Goal: Feedback & Contribution: Contribute content

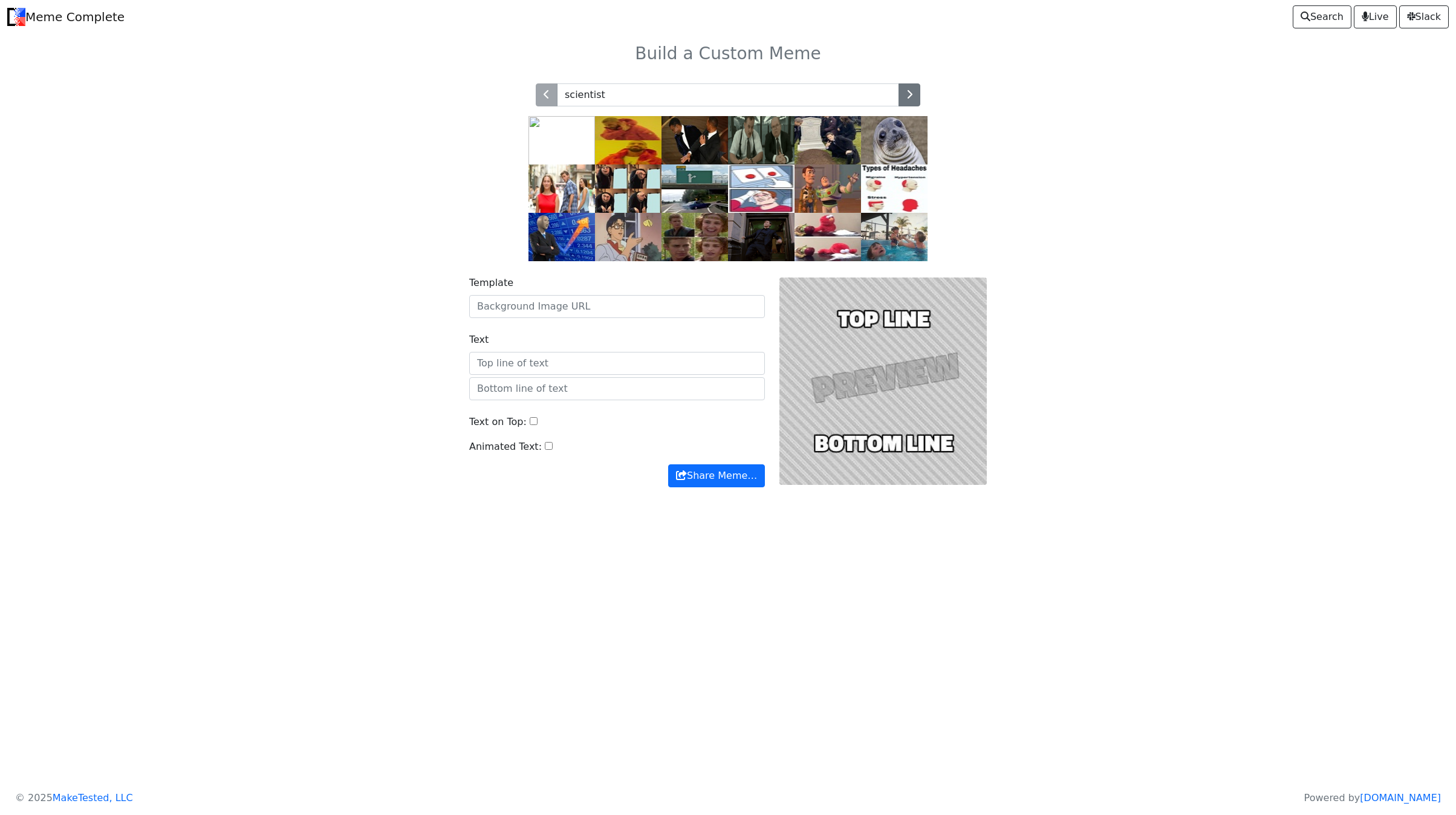
type input "scientist"
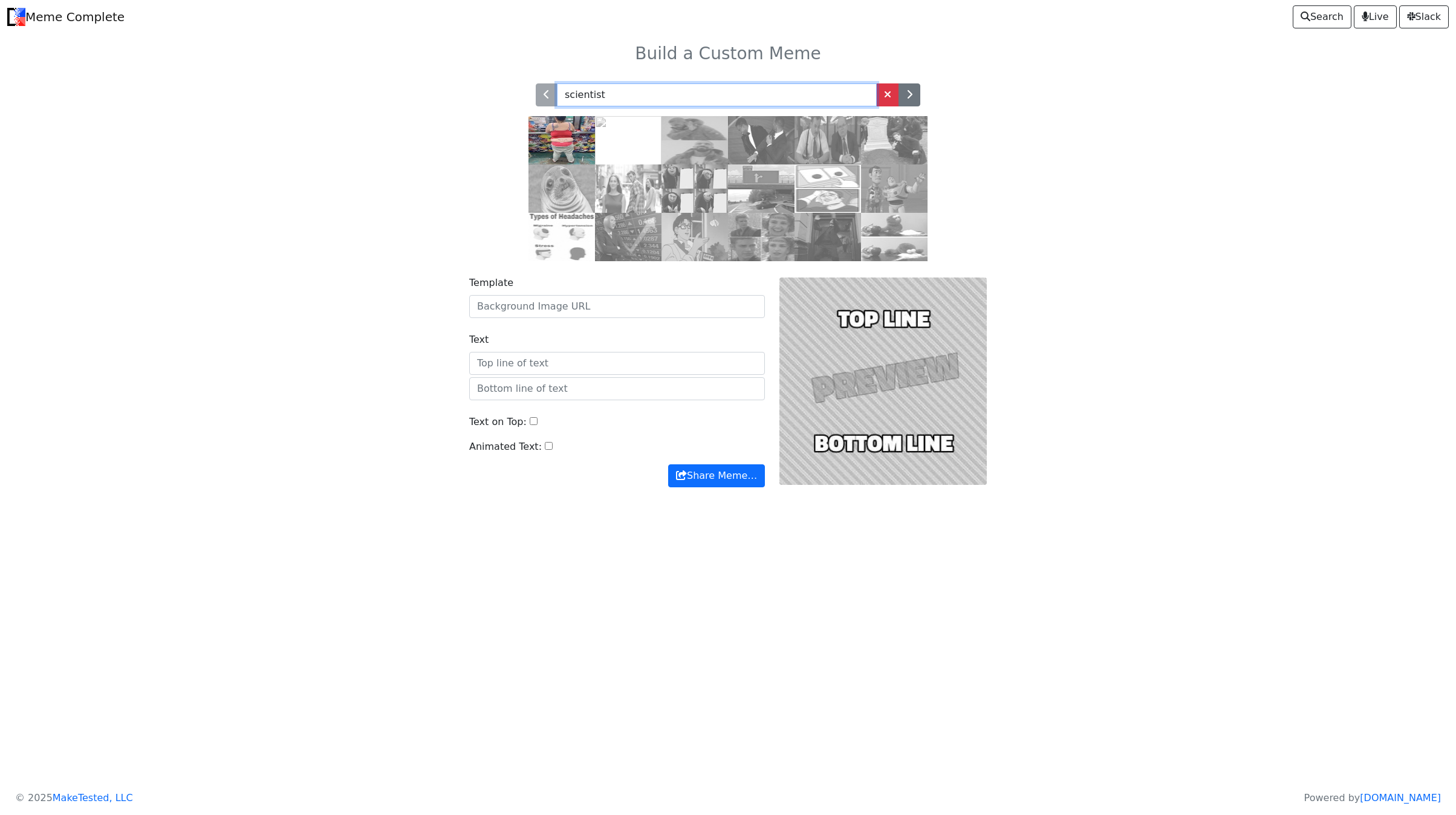
click at [777, 95] on input "scientist" at bounding box center [717, 95] width 320 height 23
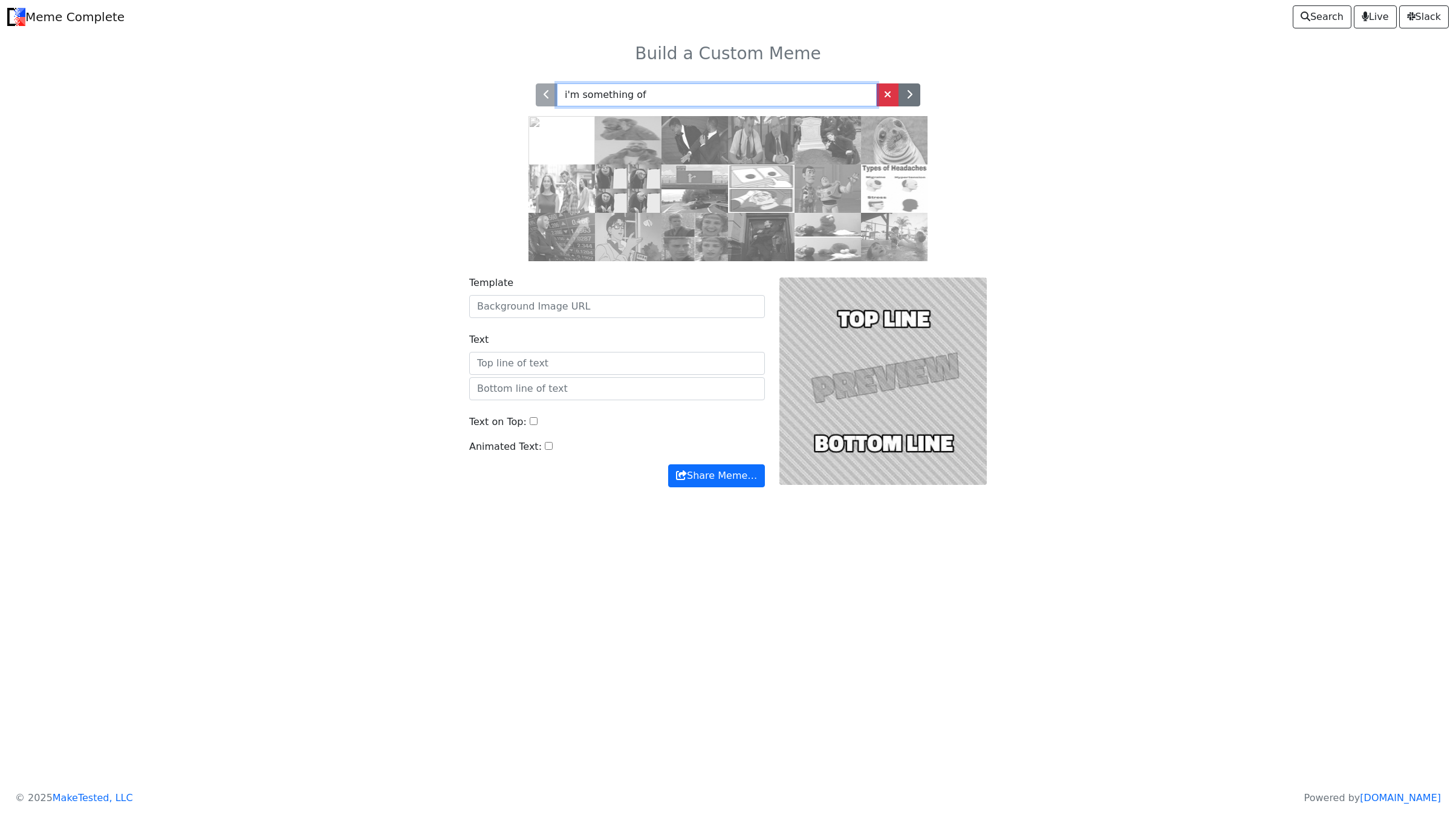
type input "i'm something of"
paste input "https://i.redd.it/fkmqligtxjh01.jpg"
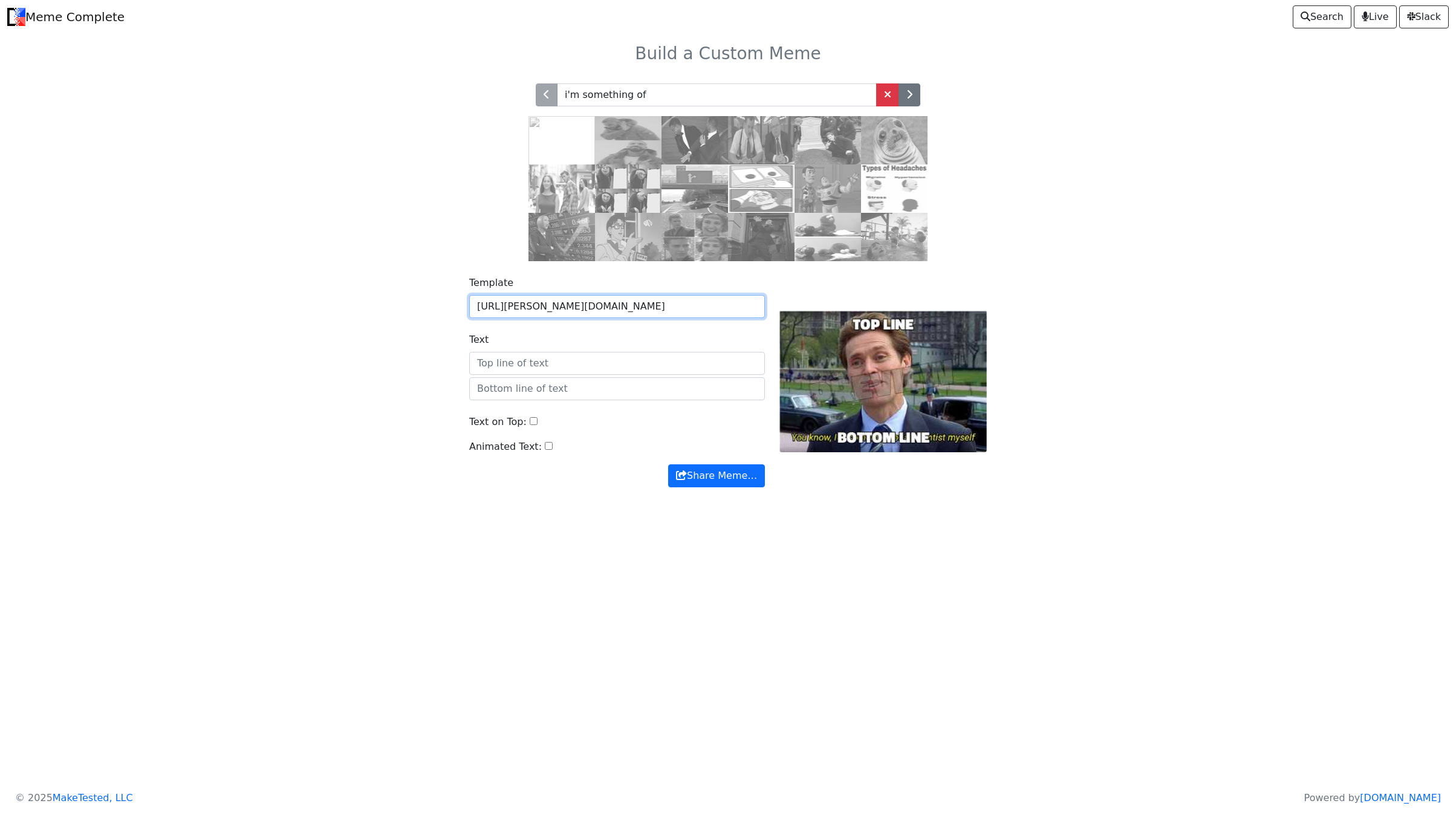
type input "https://i.redd.it/fkmqligtxjh01.jpg"
click at [592, 375] on input "Text" at bounding box center [617, 363] width 296 height 23
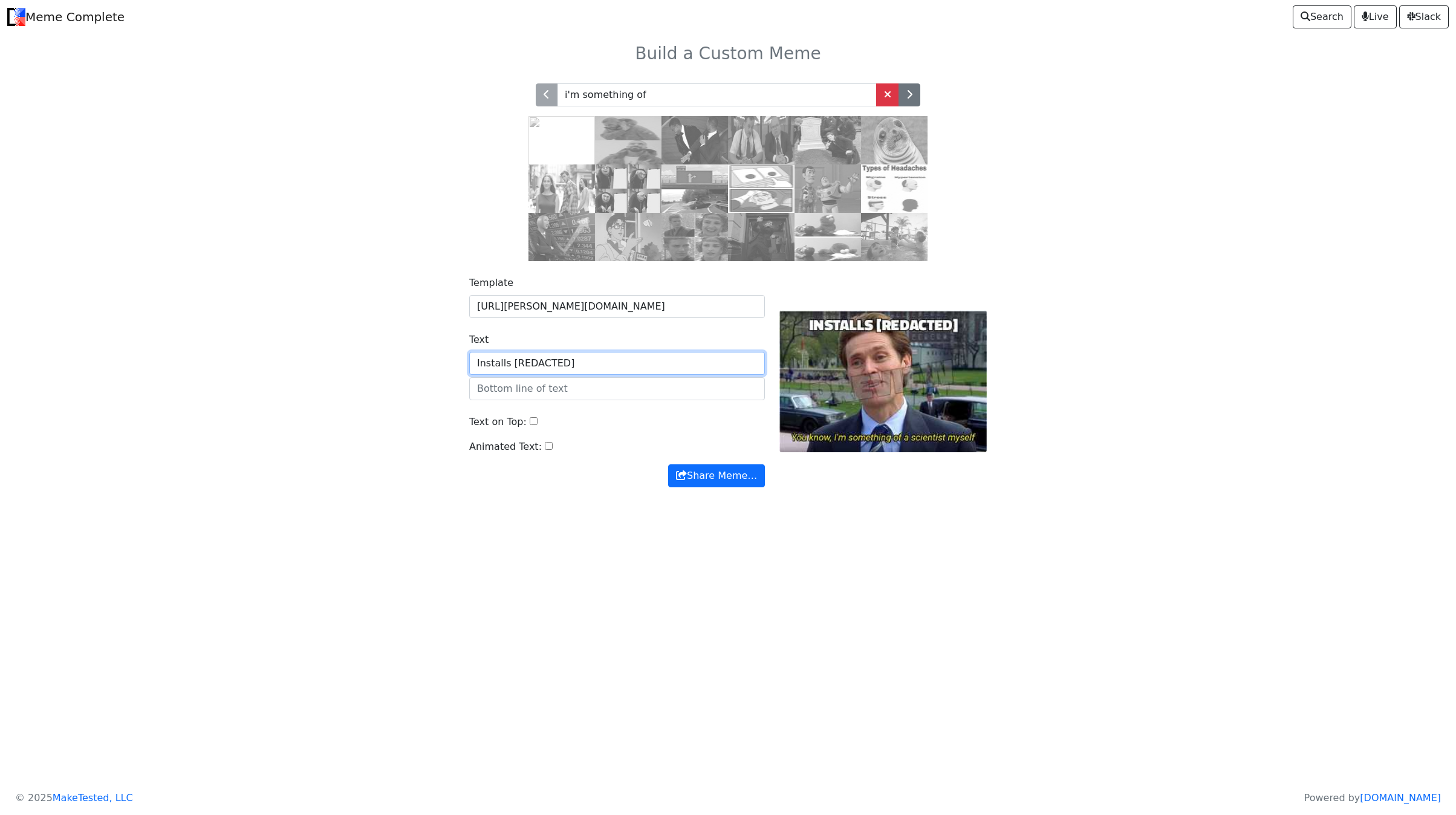
type input "Installs [REDACTED]"
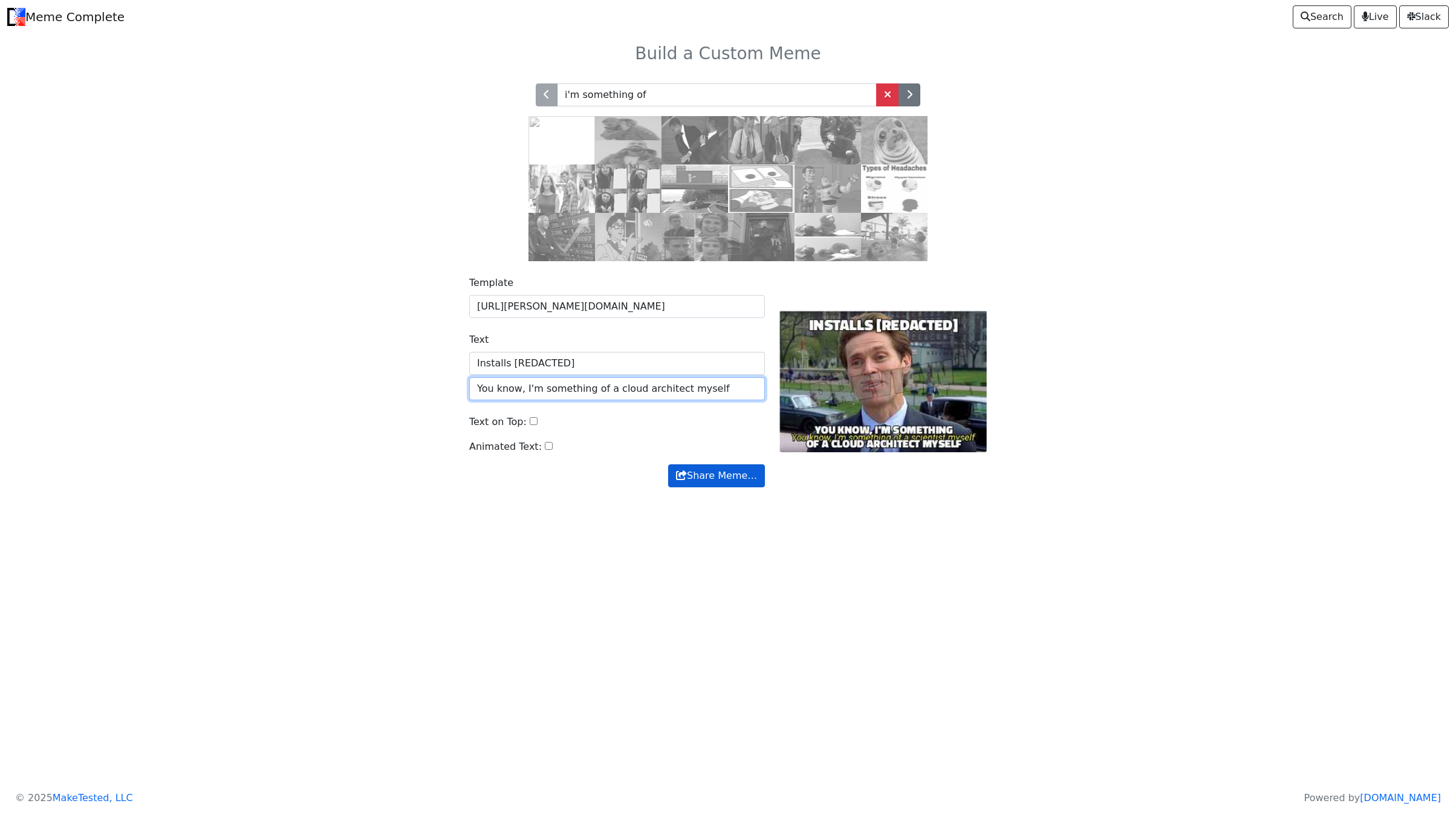
type input "You know, I'm something of a cloud architect myself"
click at [712, 487] on button "Share Meme…" at bounding box center [716, 475] width 97 height 23
click at [884, 99] on span at bounding box center [887, 94] width 7 height 9
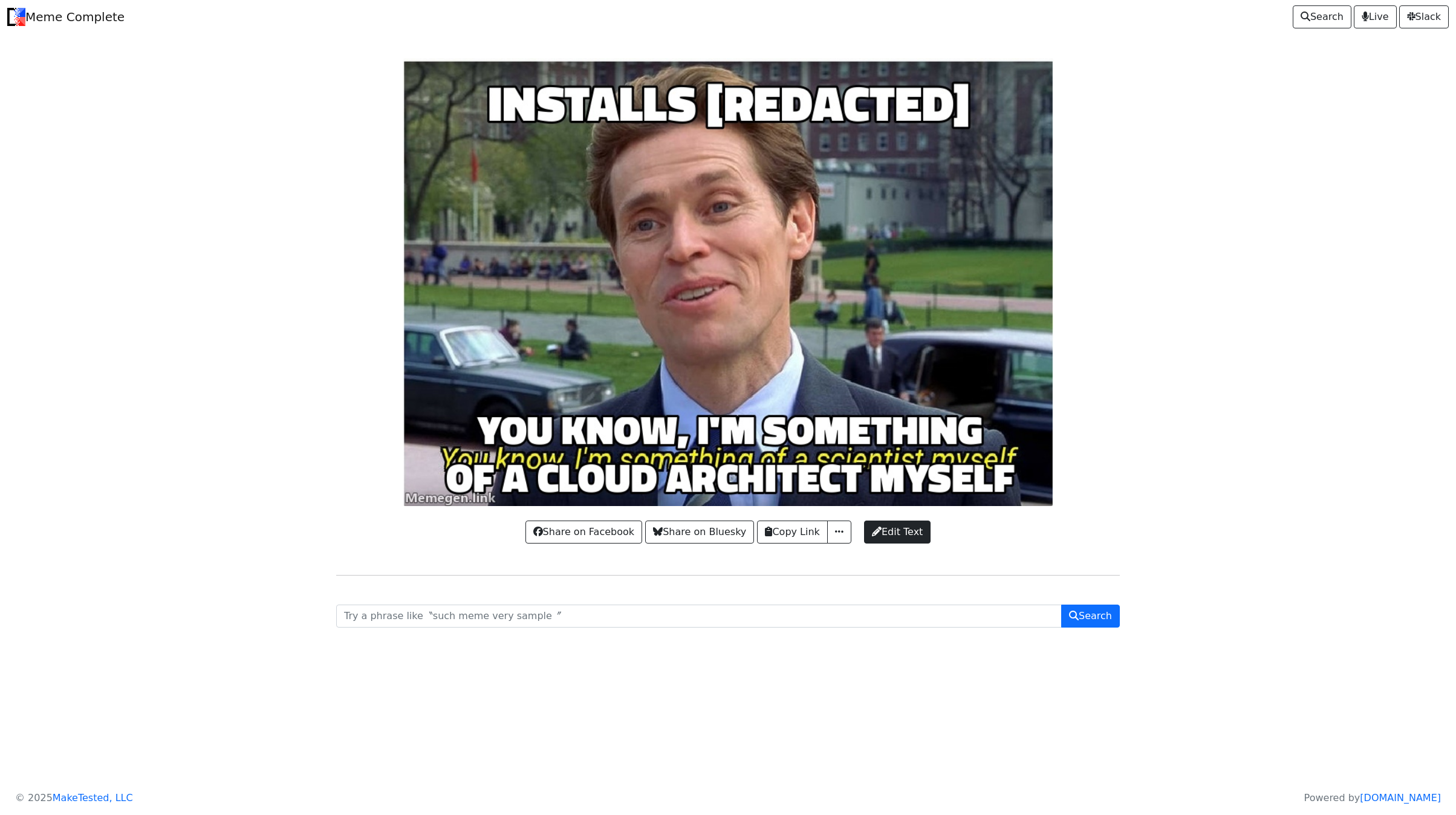
drag, startPoint x: 586, startPoint y: 255, endPoint x: 295, endPoint y: 290, distance: 293.1
click at [295, 290] on body "Meme Complete Search Live Slack Share on Facebook Share on Bluesky Copy Link Co…" at bounding box center [728, 338] width 1456 height 677
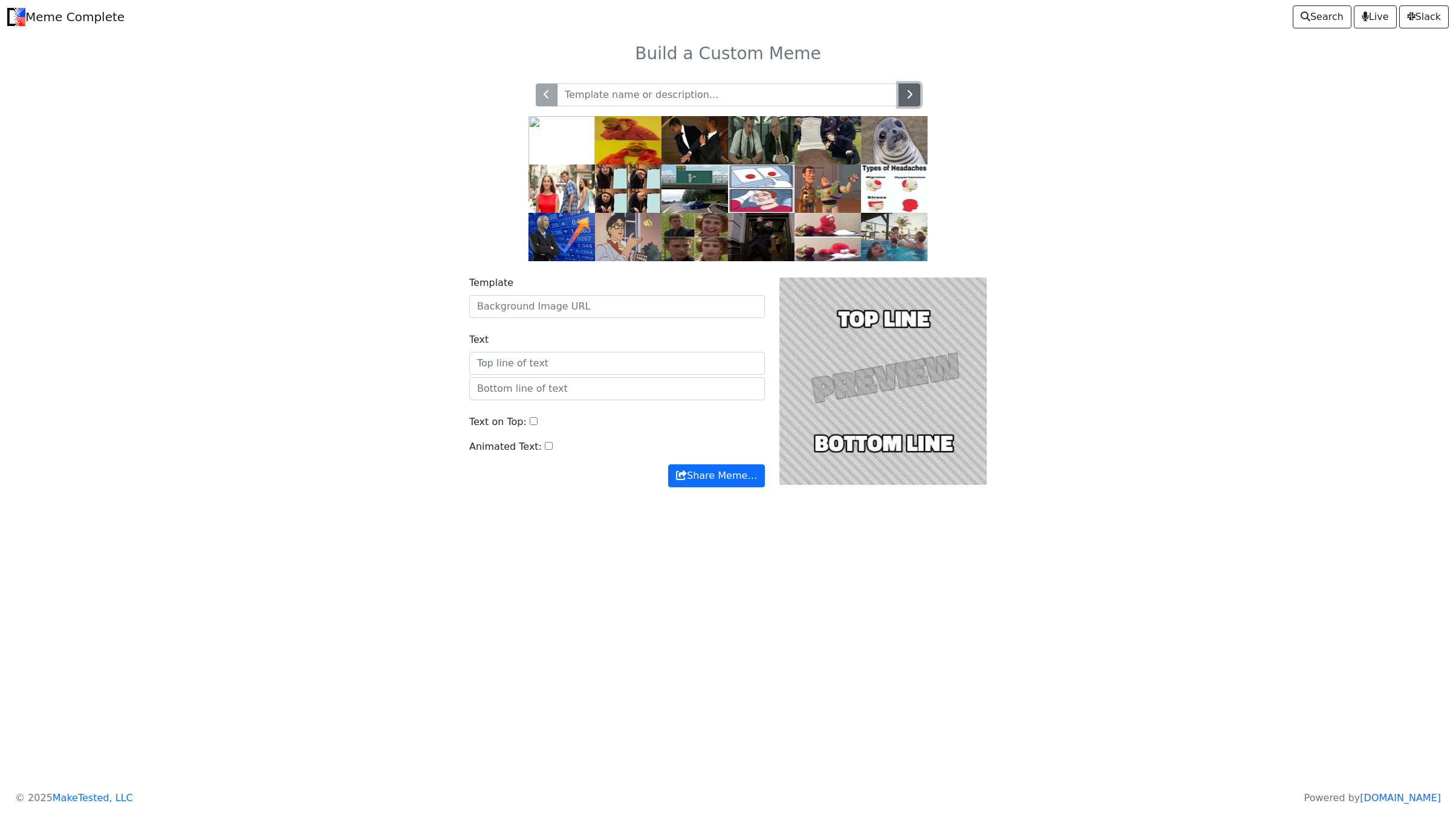
click at [916, 104] on button "button" at bounding box center [910, 95] width 22 height 23
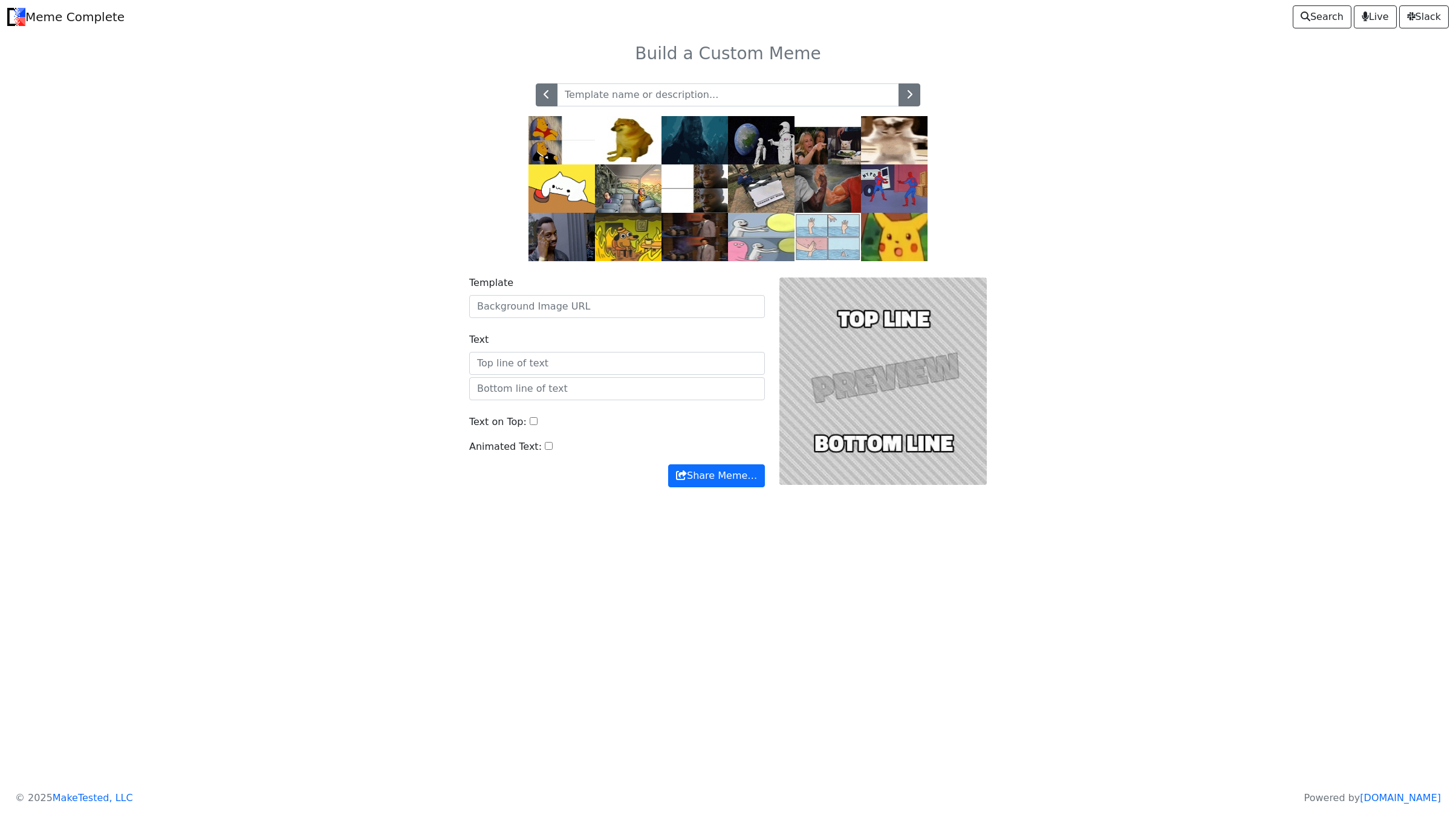
click at [821, 246] on img at bounding box center [827, 237] width 66 height 48
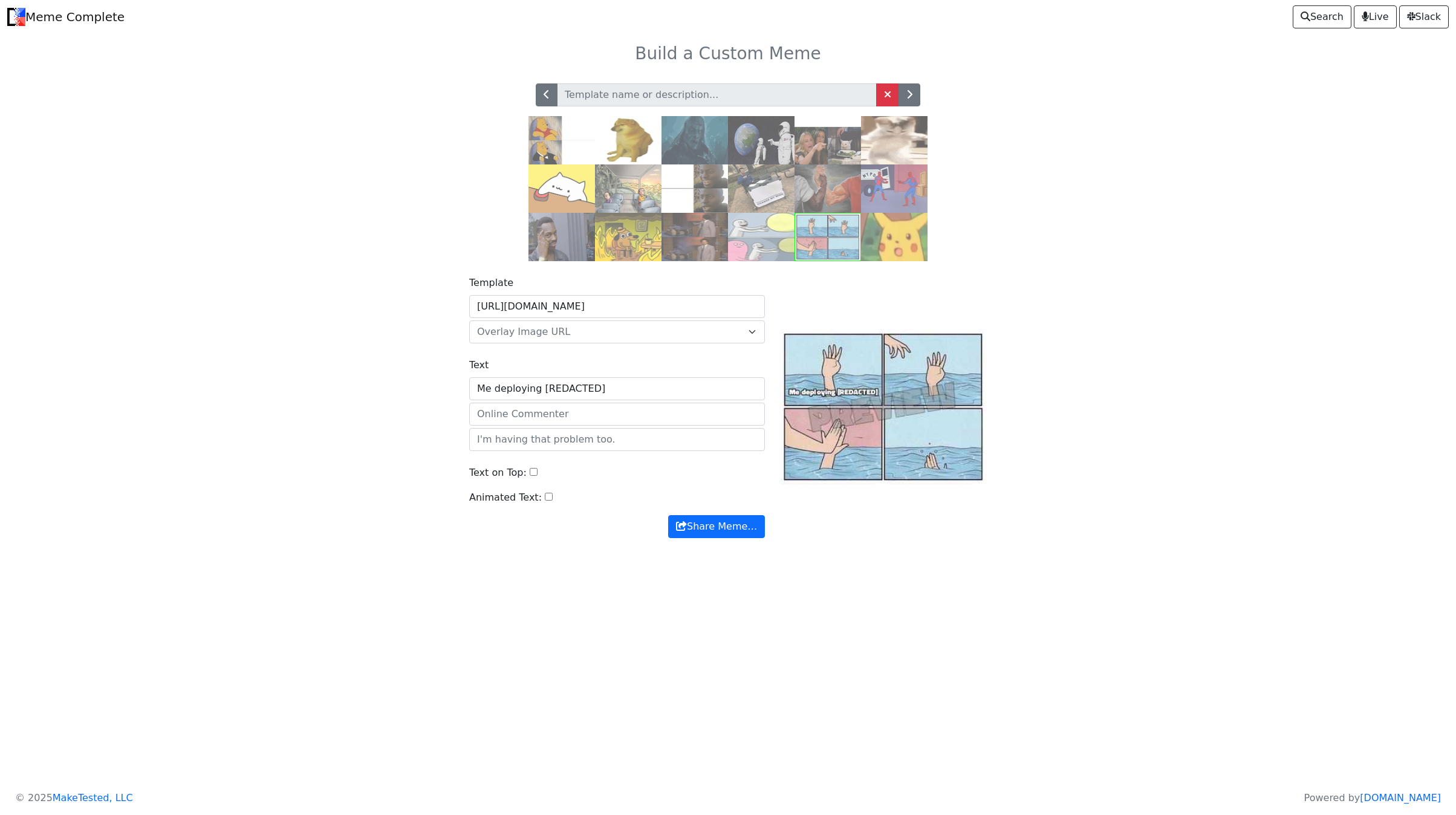
type input "Me deploying [REDACTED]"
type input "c"
type input "Hey, it won't deploy."
type input "M"
type input "Cool (max)"
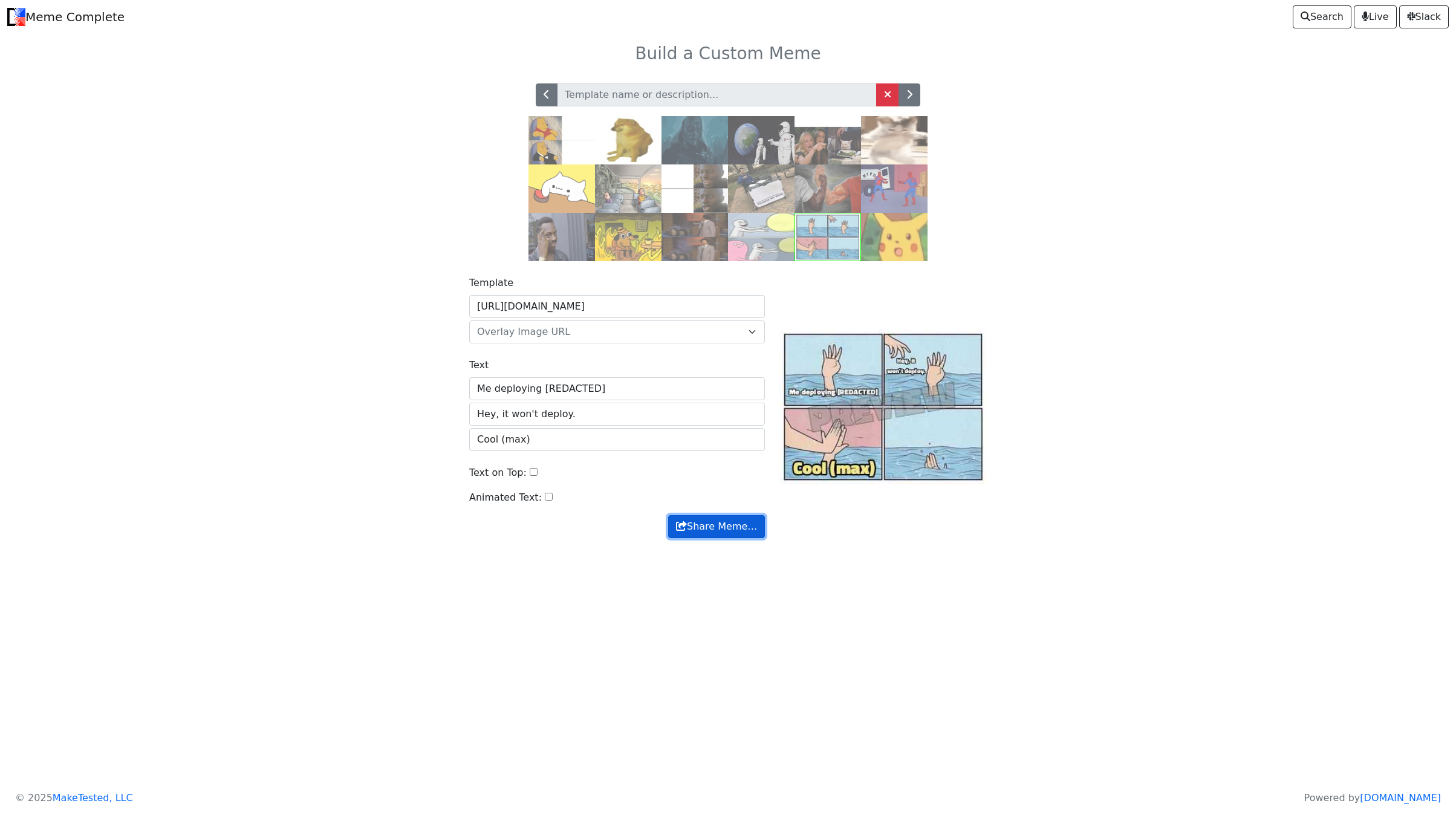
click at [737, 538] on button "Share Meme…" at bounding box center [716, 527] width 97 height 23
click at [884, 99] on span at bounding box center [887, 94] width 7 height 9
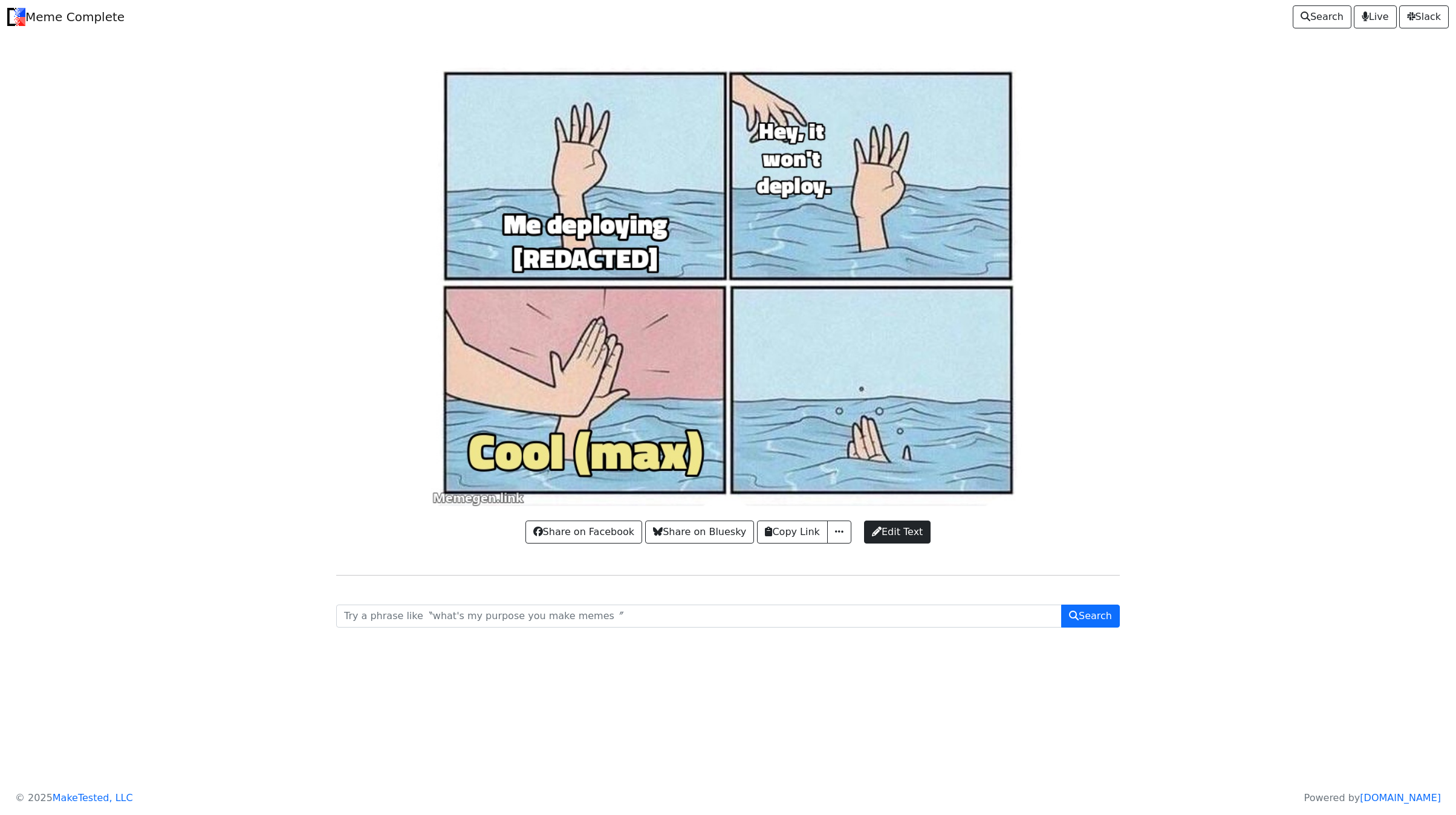
drag, startPoint x: 114, startPoint y: 322, endPoint x: 121, endPoint y: 343, distance: 22.1
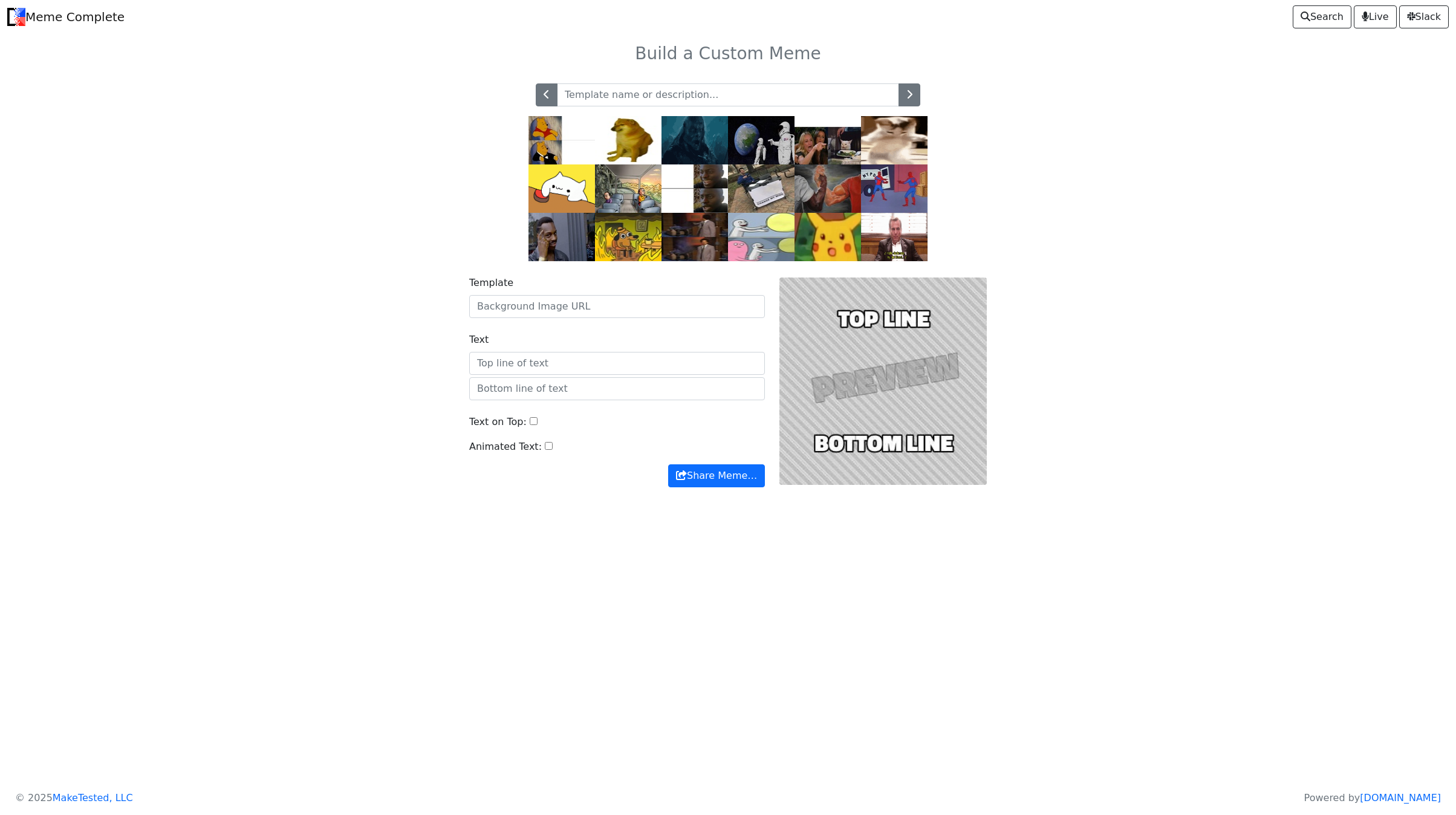
drag, startPoint x: 213, startPoint y: 354, endPoint x: 275, endPoint y: 365, distance: 63.0
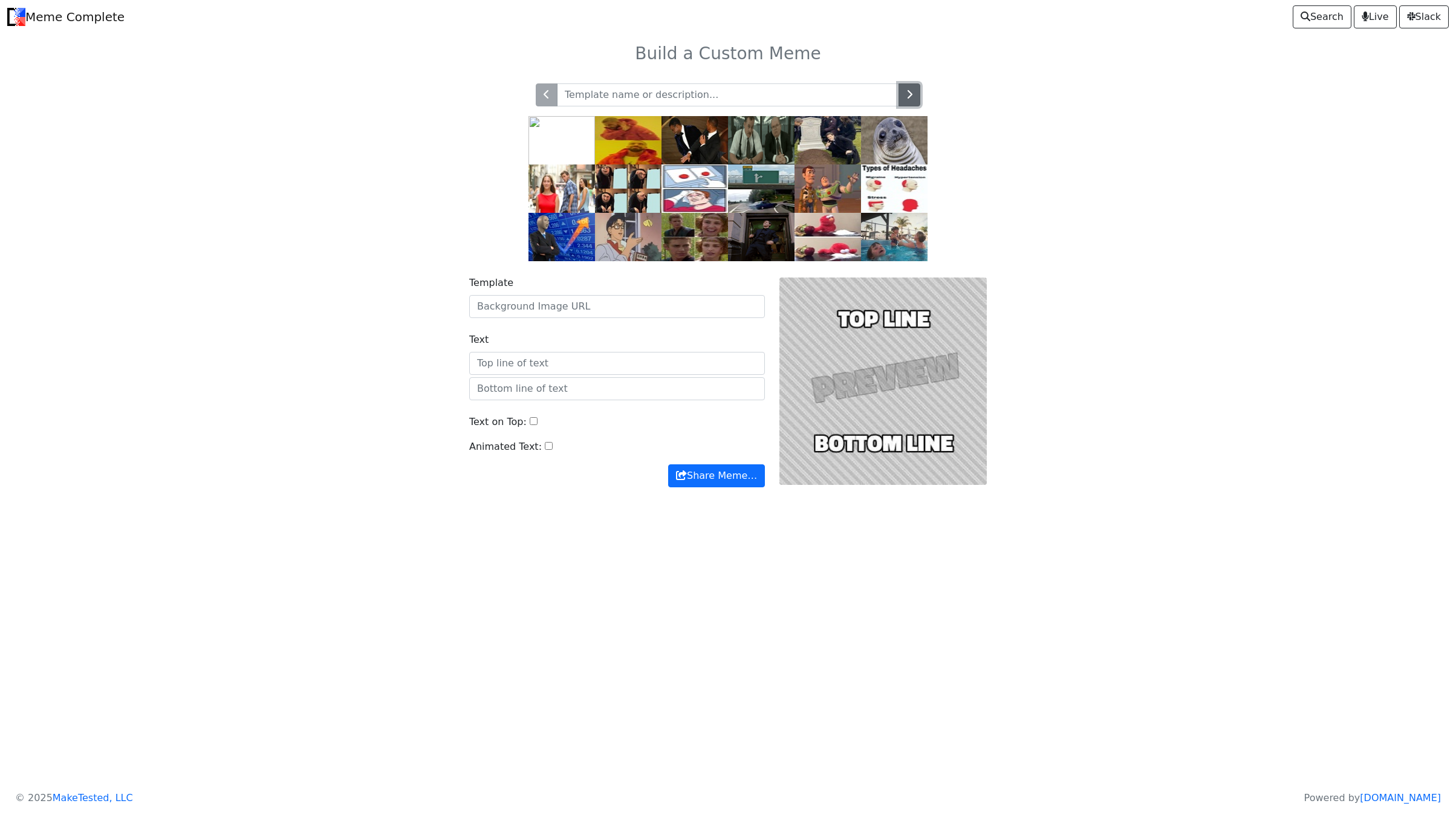
click at [909, 99] on icon "button" at bounding box center [910, 94] width 6 height 9
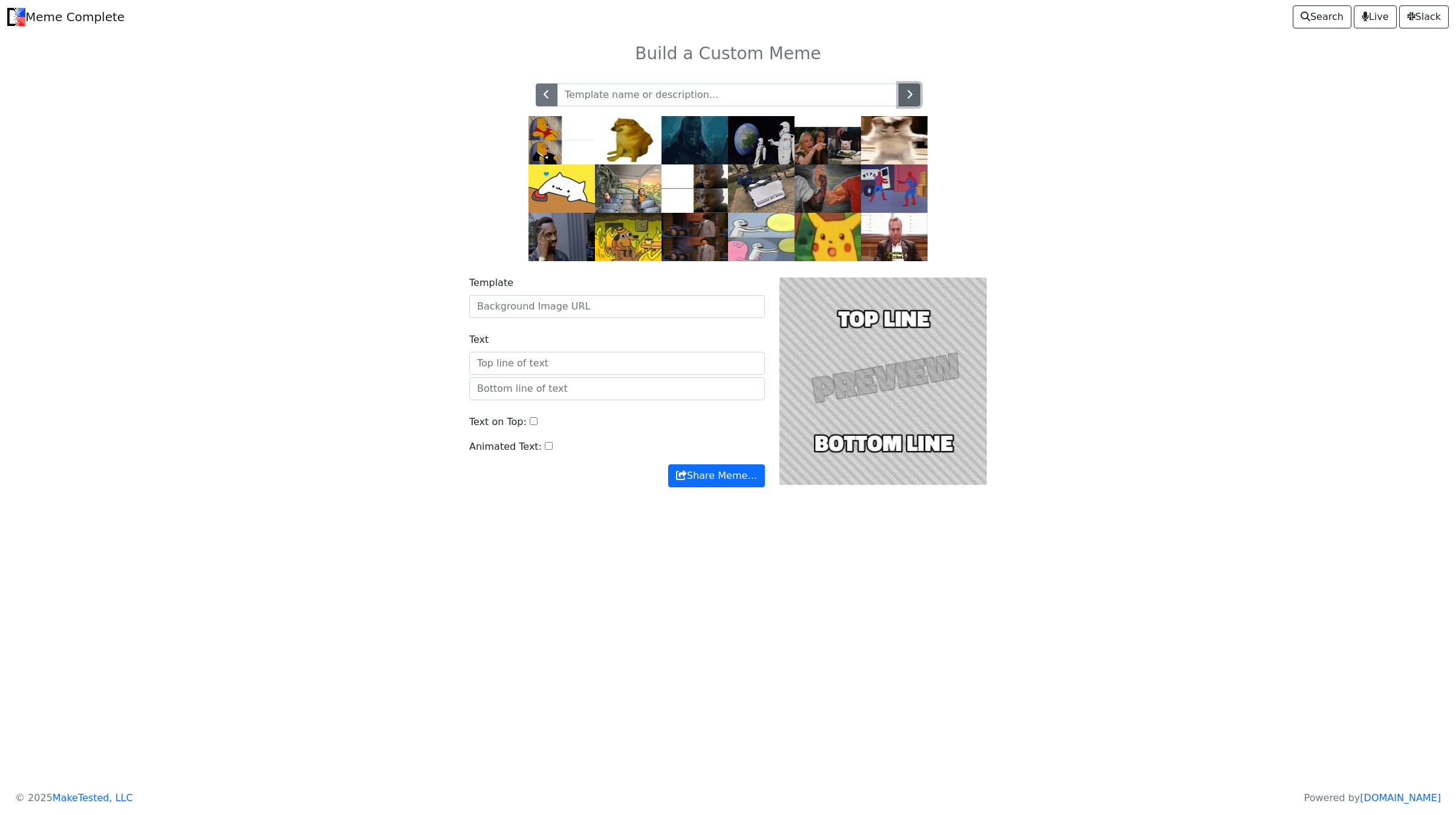
click at [909, 99] on icon "button" at bounding box center [910, 94] width 6 height 9
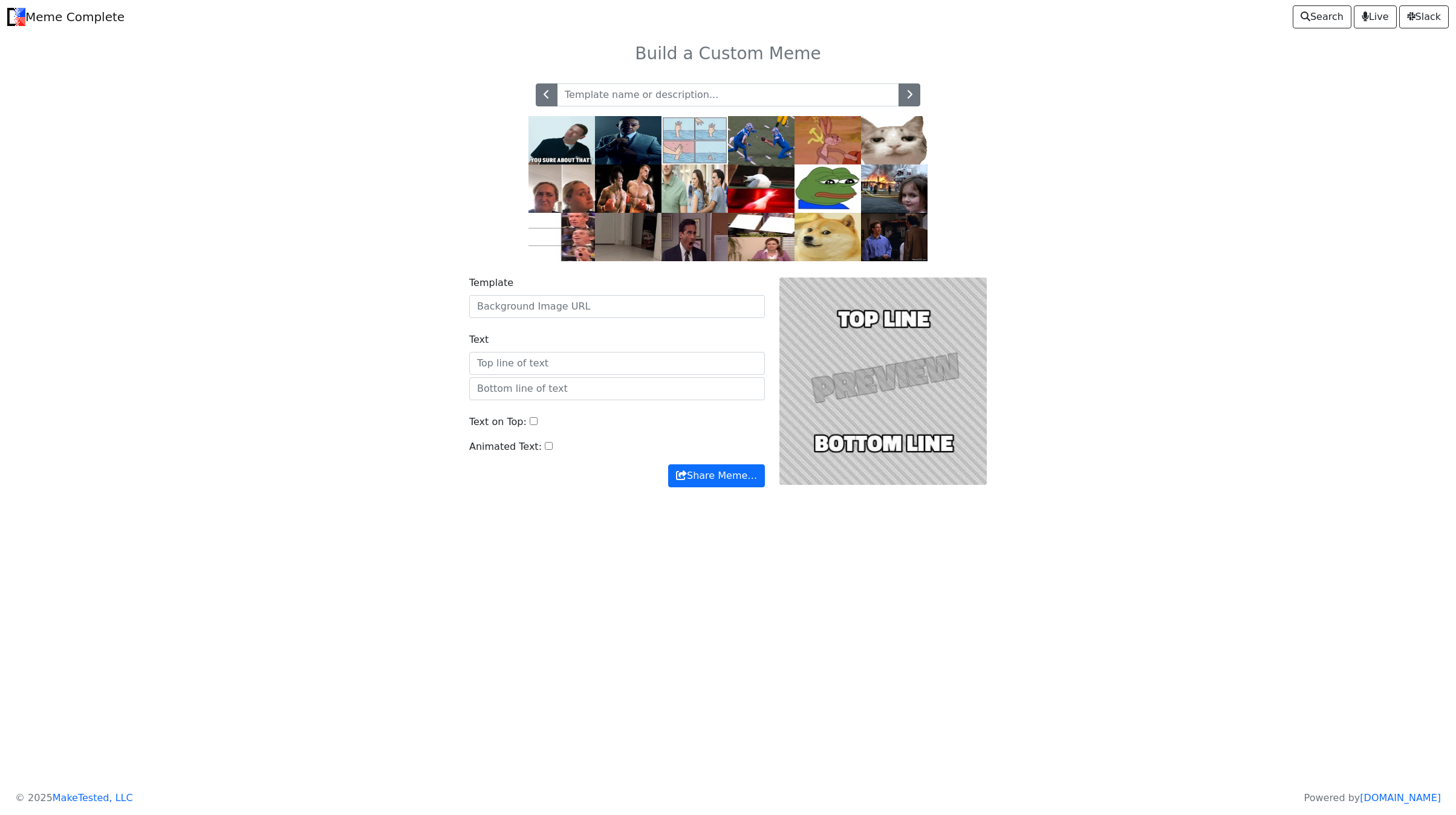
click at [832, 143] on img at bounding box center [827, 140] width 66 height 48
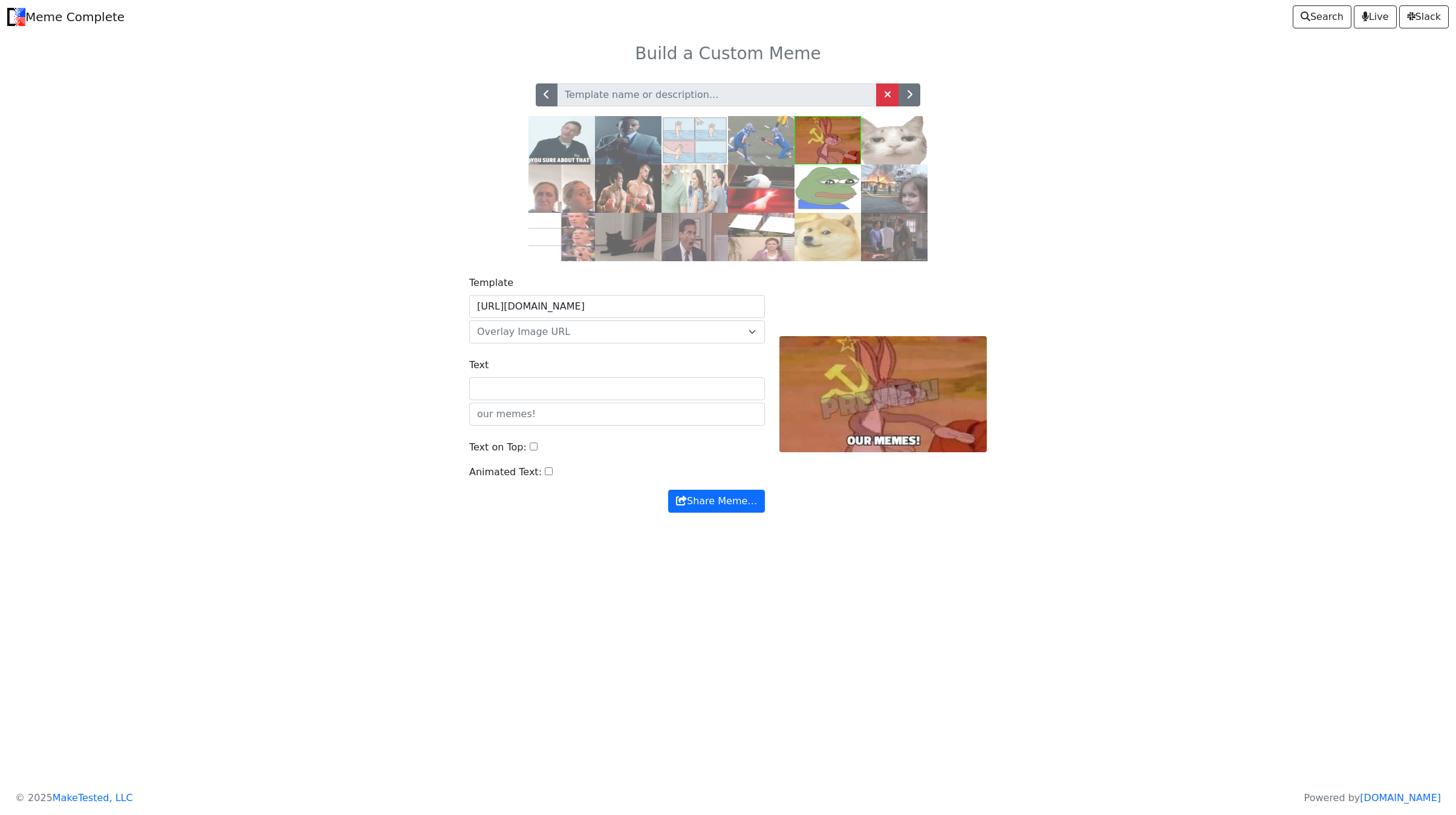
click at [576, 400] on input "Text" at bounding box center [617, 389] width 296 height 23
type input "DEpol"
type input "Deplo"
type input "Deploys [REDACTED]"
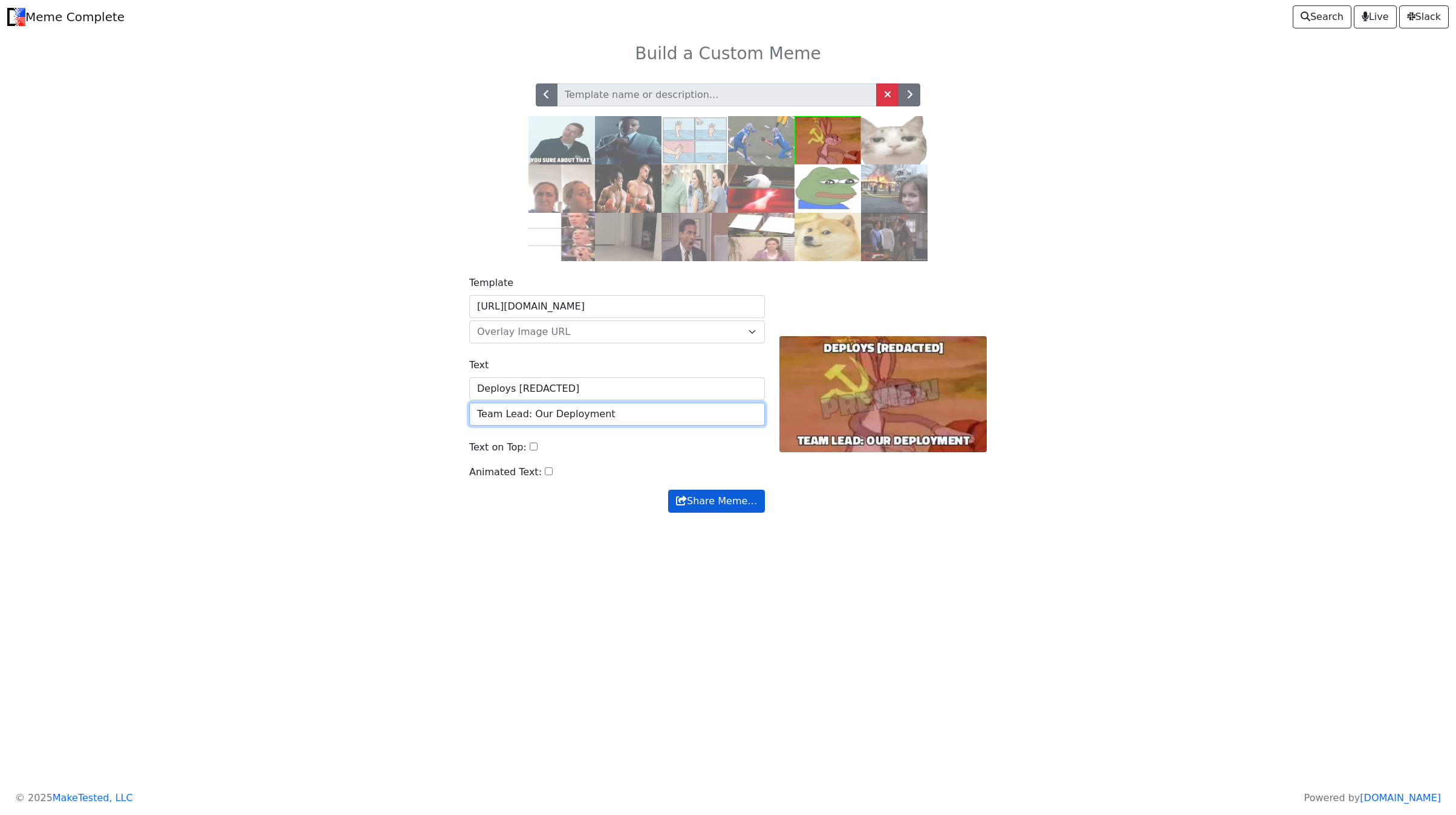
type input "Team Lead: Our Deployment"
click at [700, 513] on button "Share Meme…" at bounding box center [716, 501] width 97 height 23
click at [907, 99] on icon "button" at bounding box center [910, 94] width 6 height 9
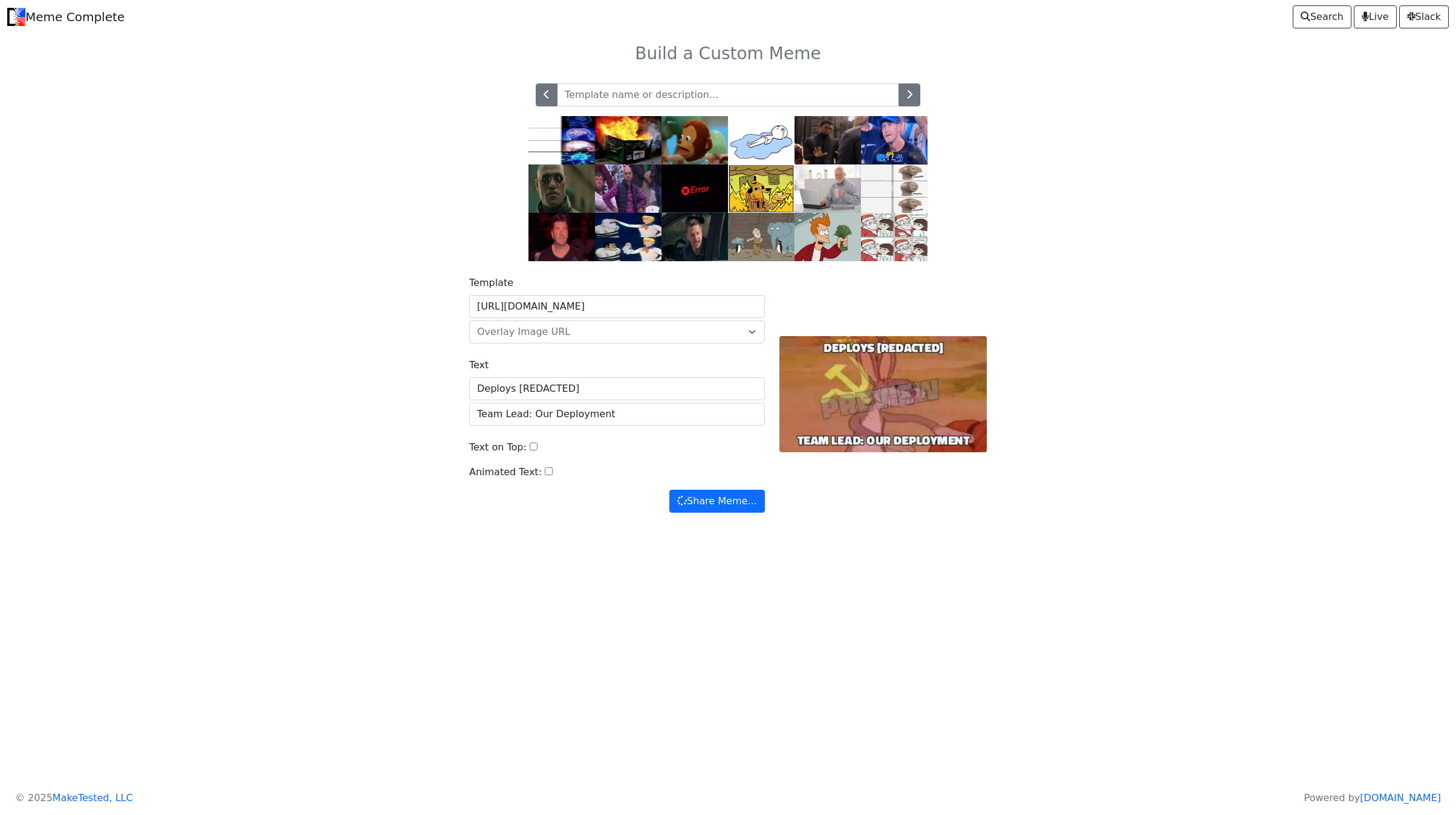
click at [612, 150] on img at bounding box center [628, 140] width 66 height 48
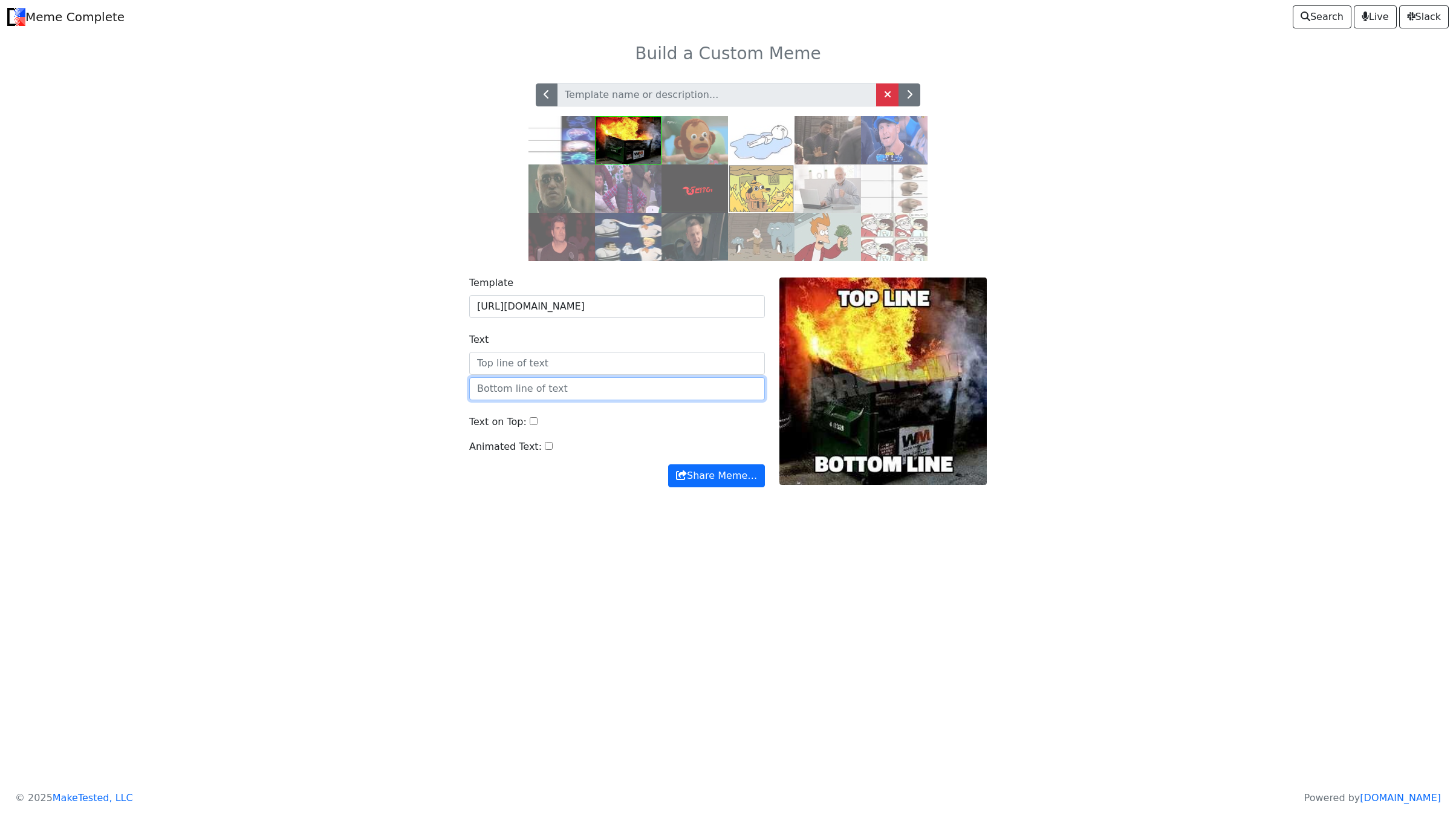
click at [585, 400] on input "text" at bounding box center [617, 389] width 296 height 23
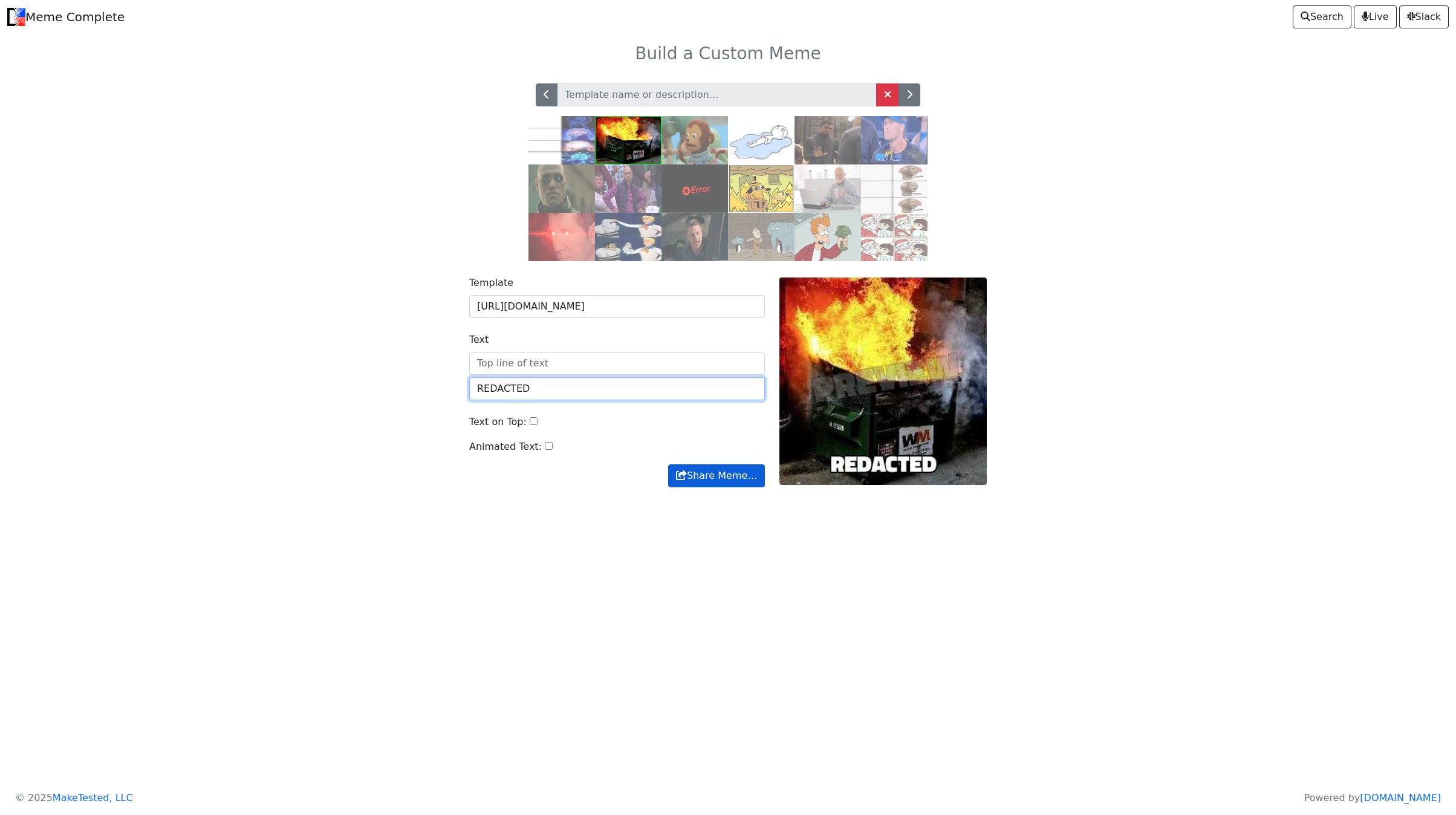
type input "REDACTED"
click at [714, 487] on button "Share Meme…" at bounding box center [716, 475] width 97 height 23
click at [767, 135] on img at bounding box center [761, 140] width 66 height 48
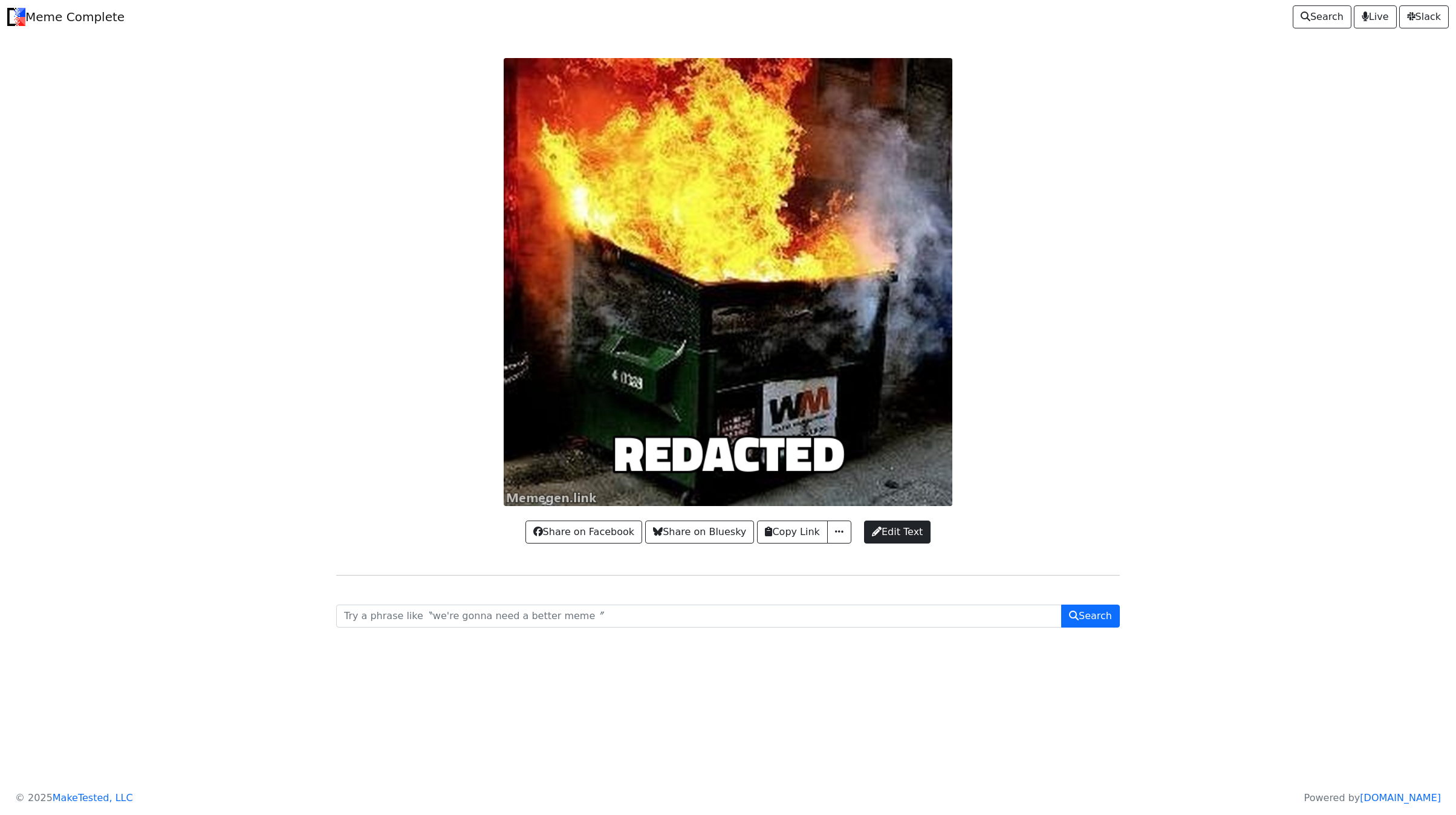
drag, startPoint x: 266, startPoint y: 78, endPoint x: 283, endPoint y: 92, distance: 22.0
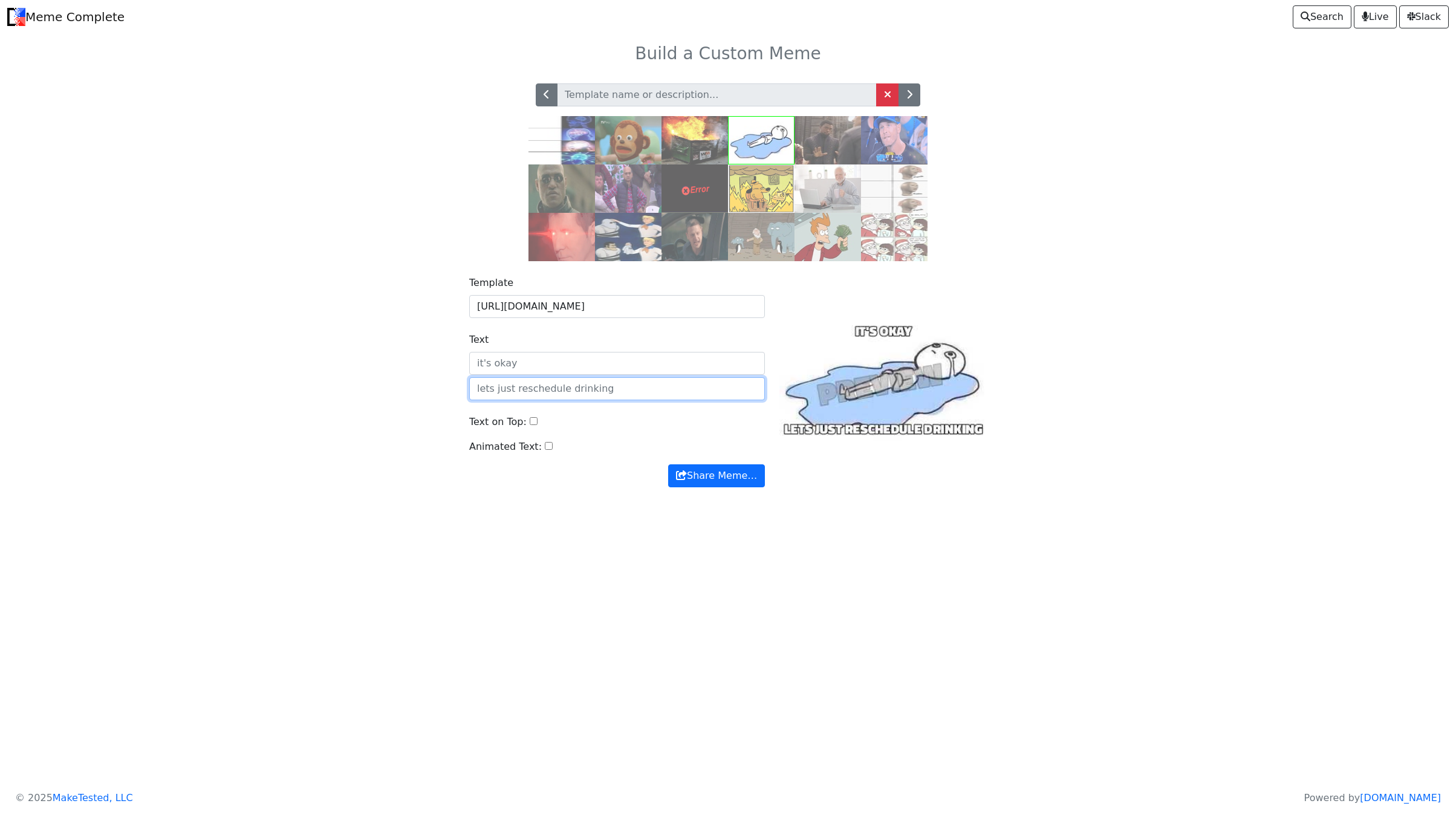
click at [560, 400] on input "text" at bounding box center [617, 389] width 296 height 23
type input "Literally any dev after messing with [REDACTED]"
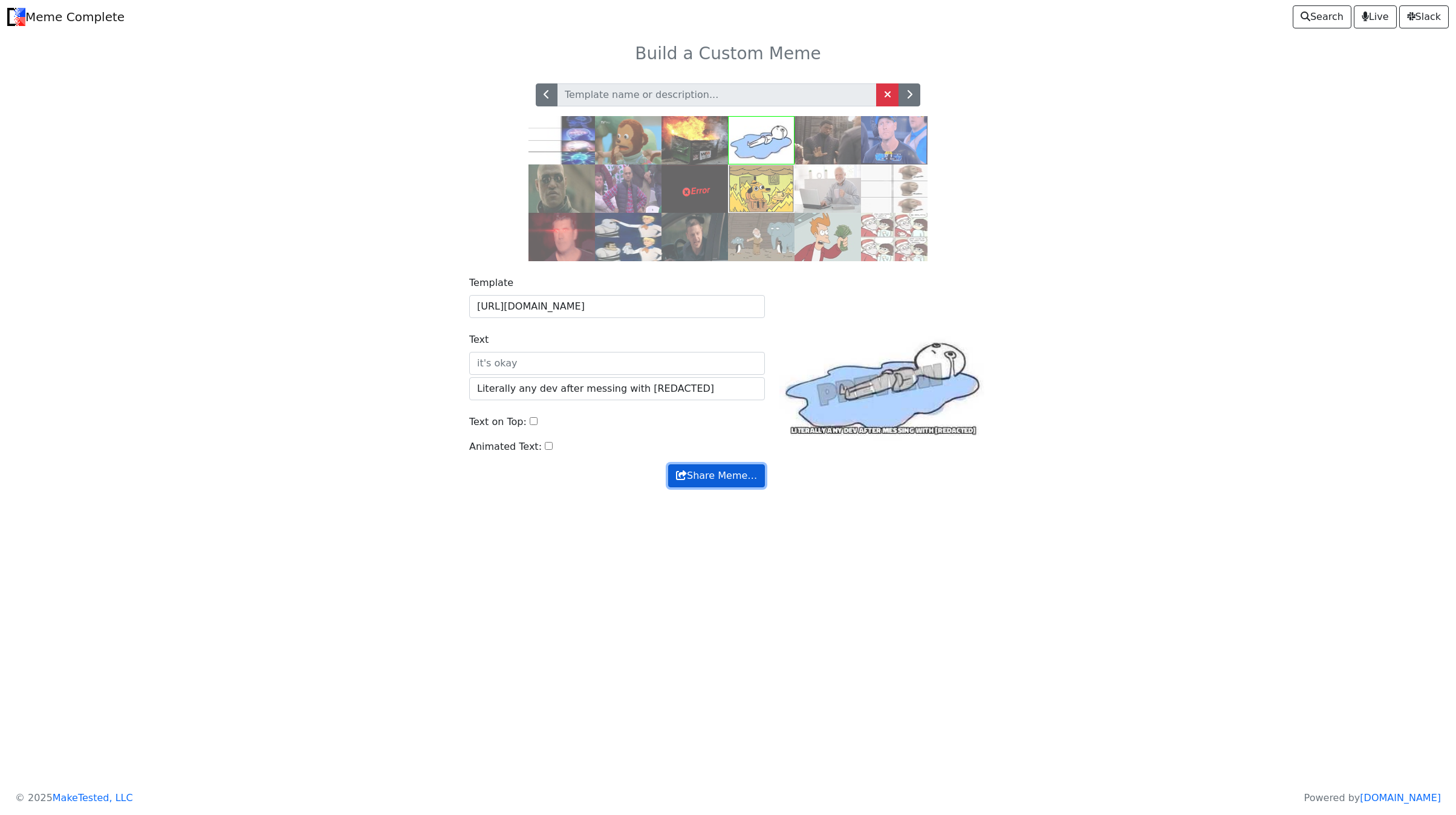
drag, startPoint x: 695, startPoint y: 498, endPoint x: 709, endPoint y: 505, distance: 15.7
click at [700, 487] on button "Share Meme…" at bounding box center [716, 475] width 97 height 23
click at [909, 94] on button "button" at bounding box center [910, 95] width 22 height 23
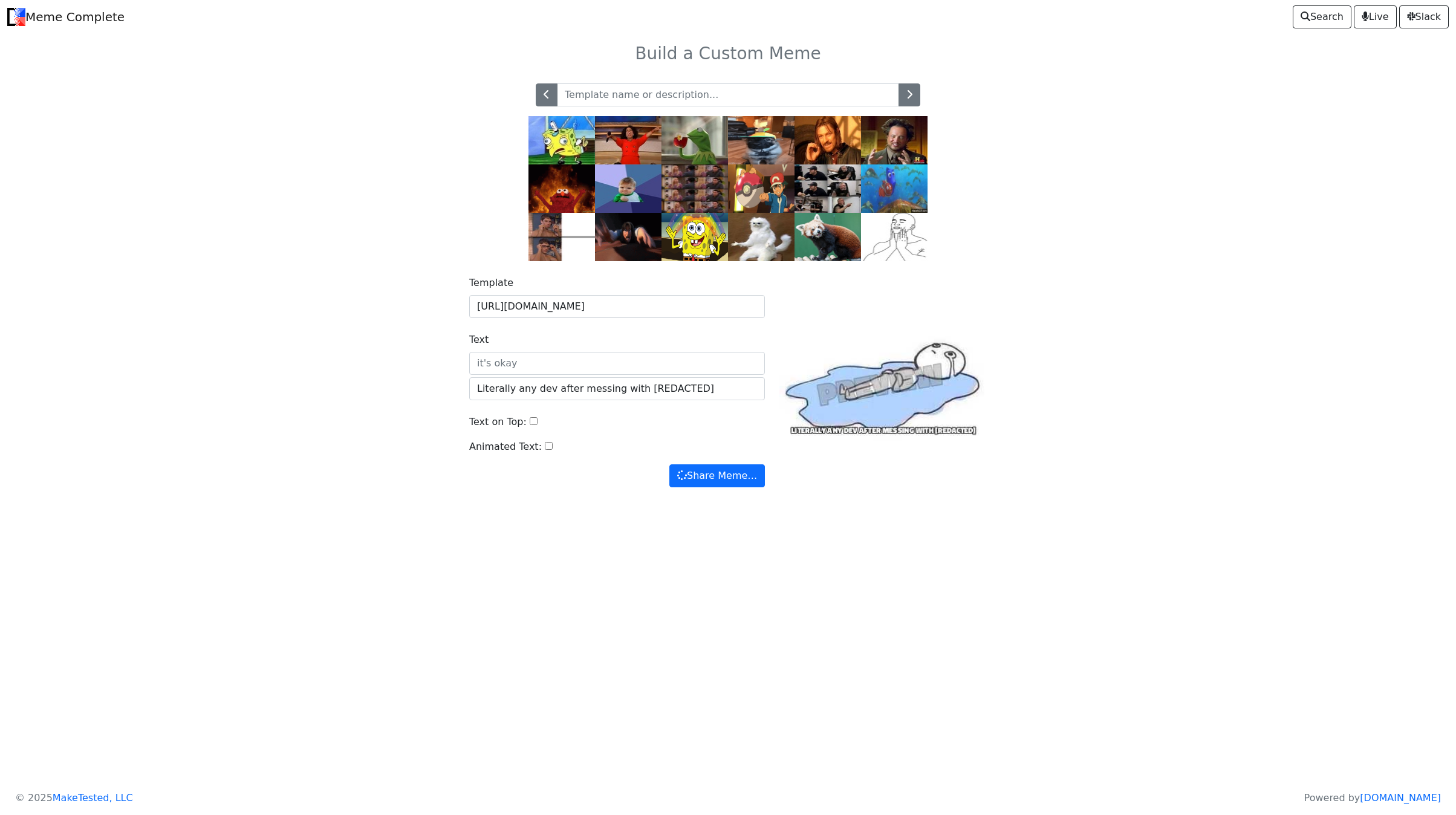
click at [760, 246] on img at bounding box center [761, 237] width 66 height 48
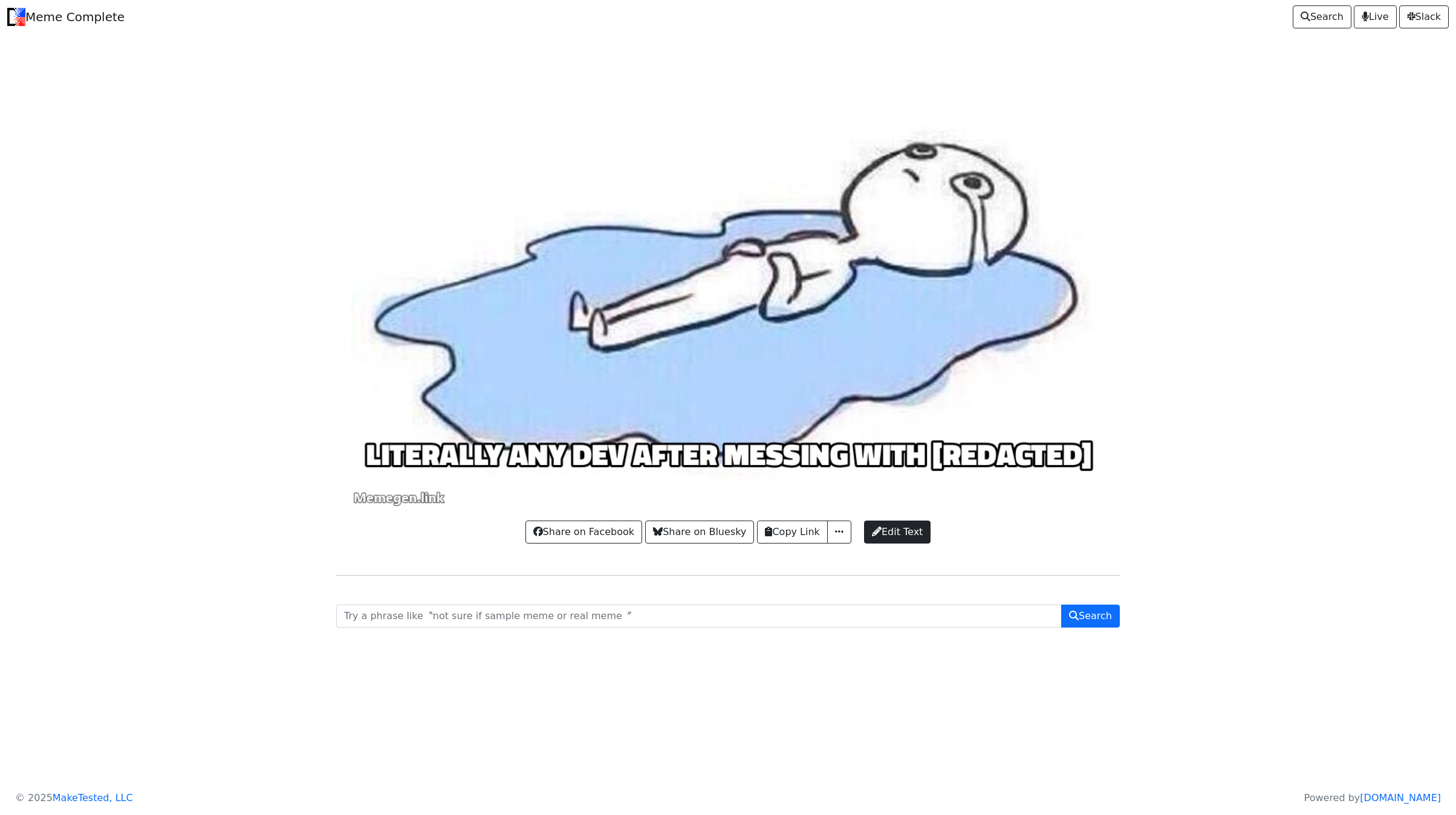
drag, startPoint x: 249, startPoint y: 571, endPoint x: 221, endPoint y: 580, distance: 29.4
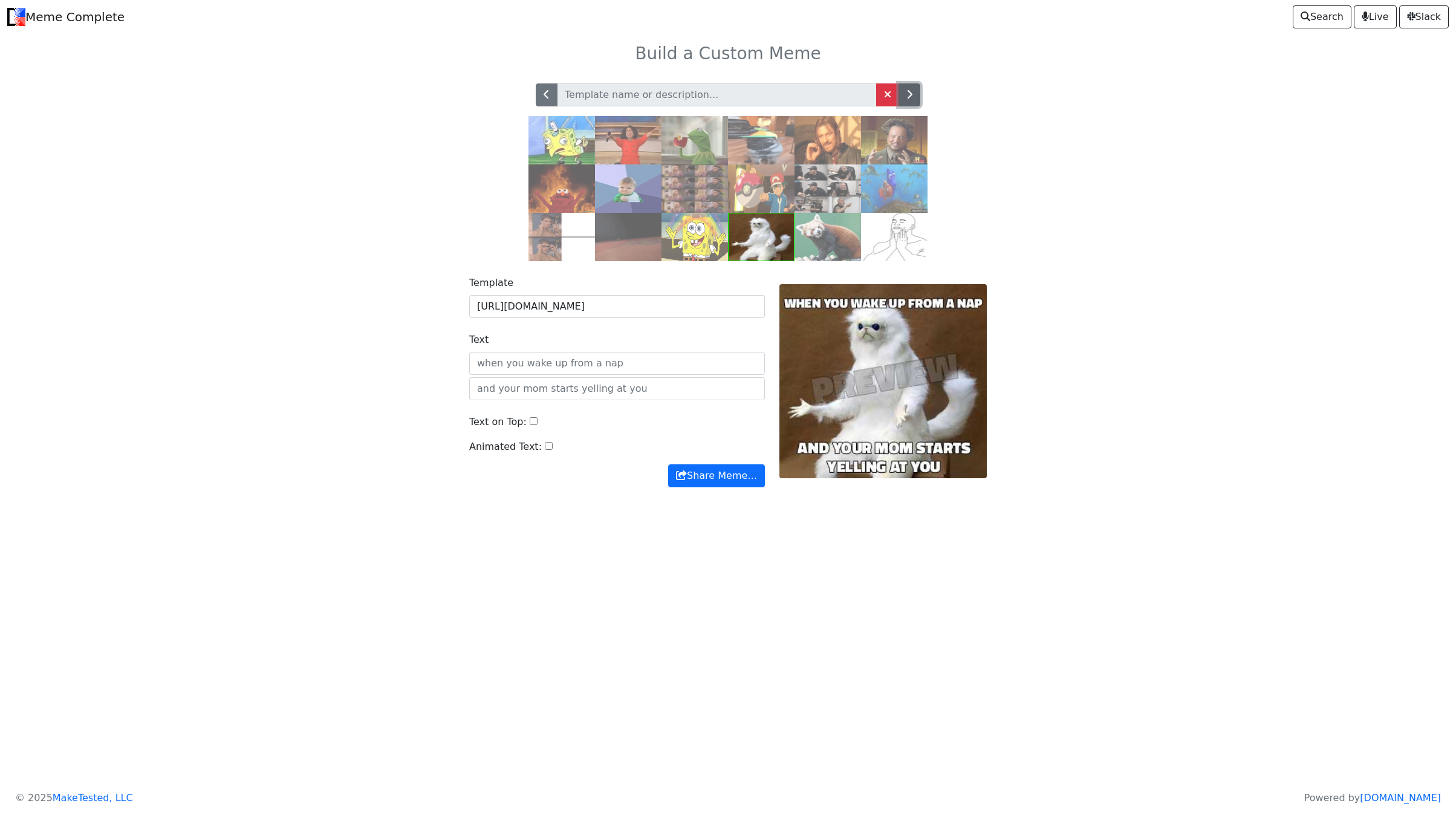
click at [902, 102] on button "button" at bounding box center [910, 95] width 22 height 23
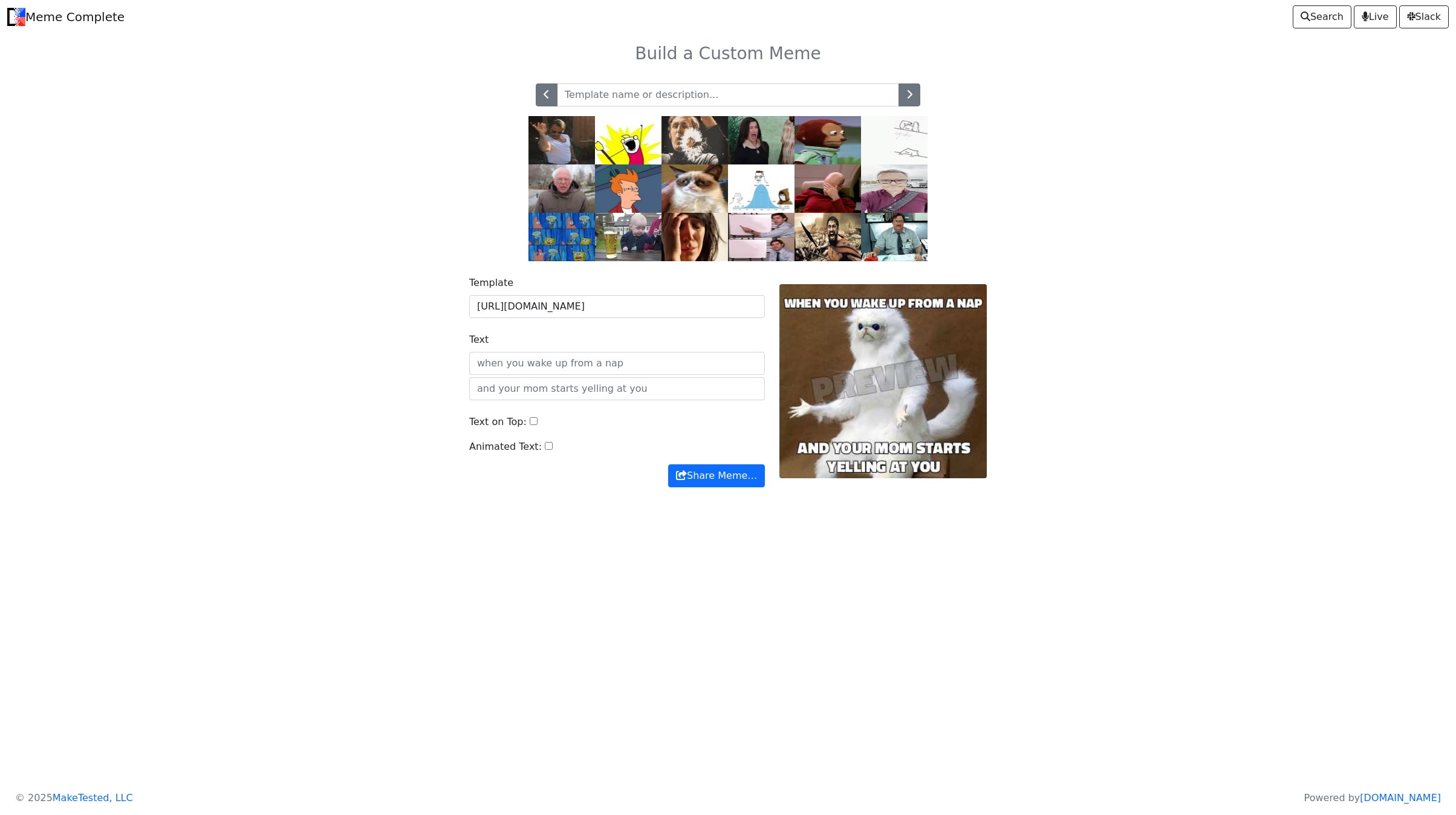
click at [560, 200] on img at bounding box center [562, 188] width 66 height 48
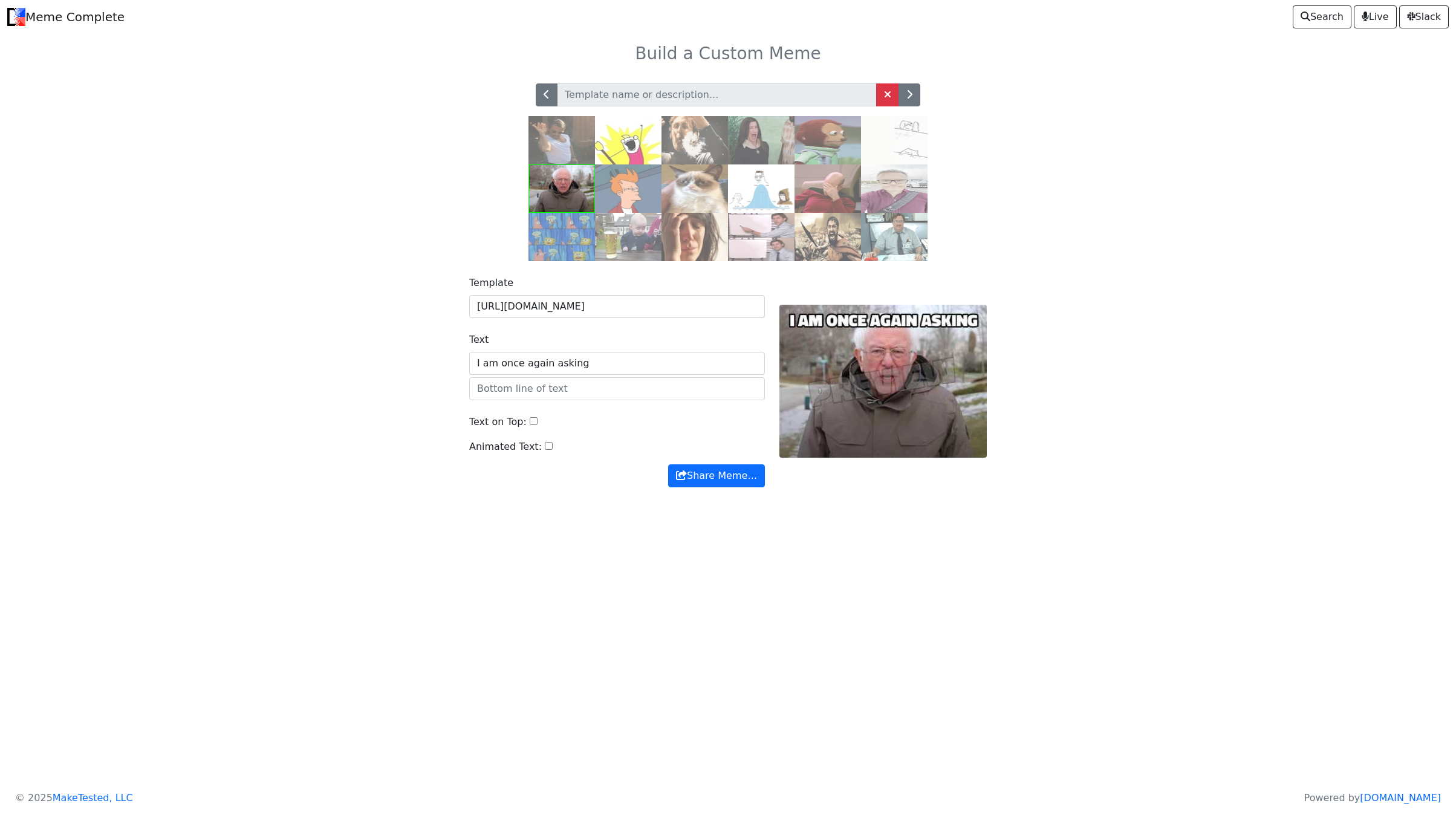
type input "I am once again asking"
type input "For help with [REDACTED]"
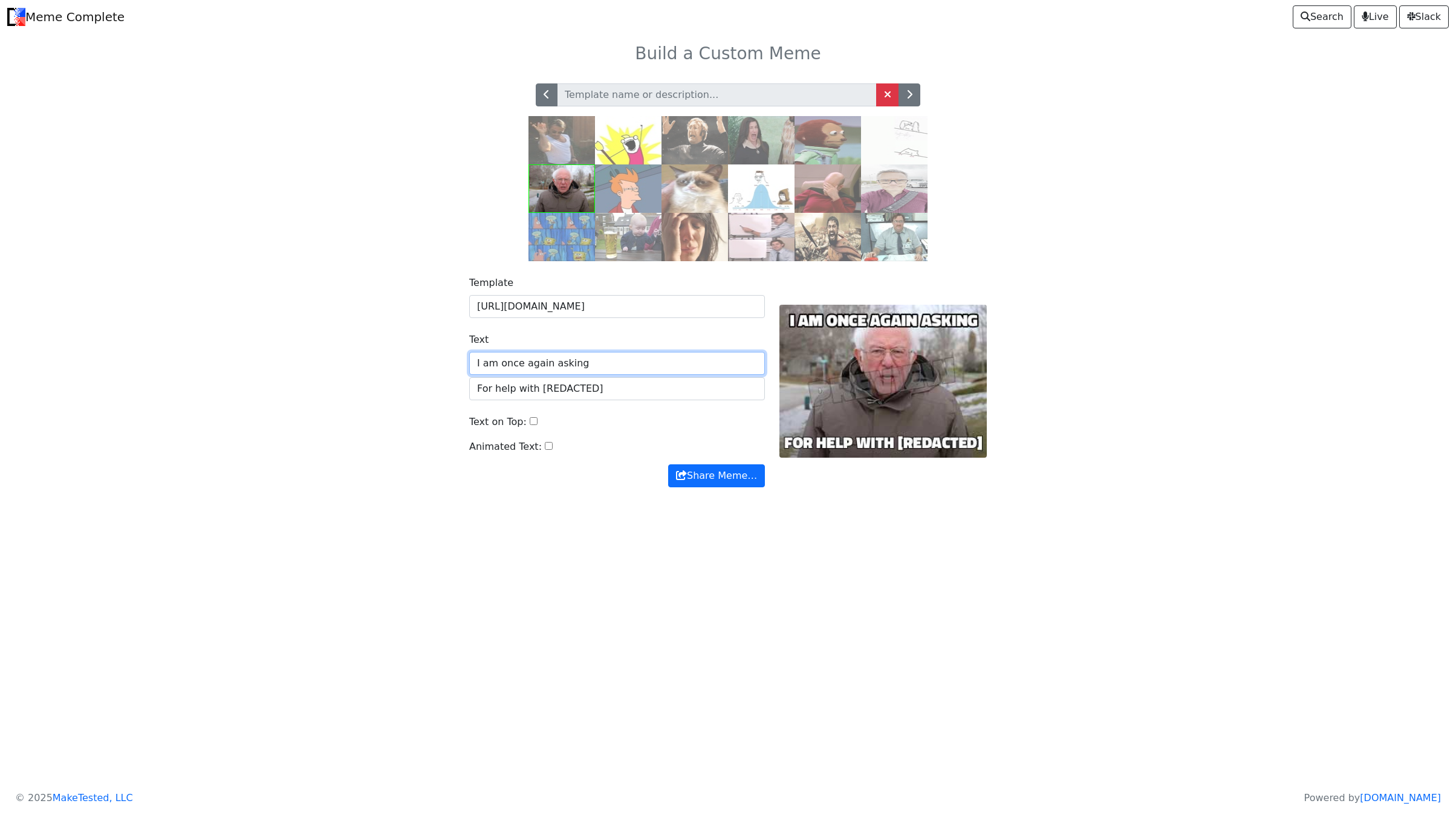
click at [478, 375] on input "I am once again asking" at bounding box center [617, 363] width 296 height 23
type input "(me this last week) I am once again asking"
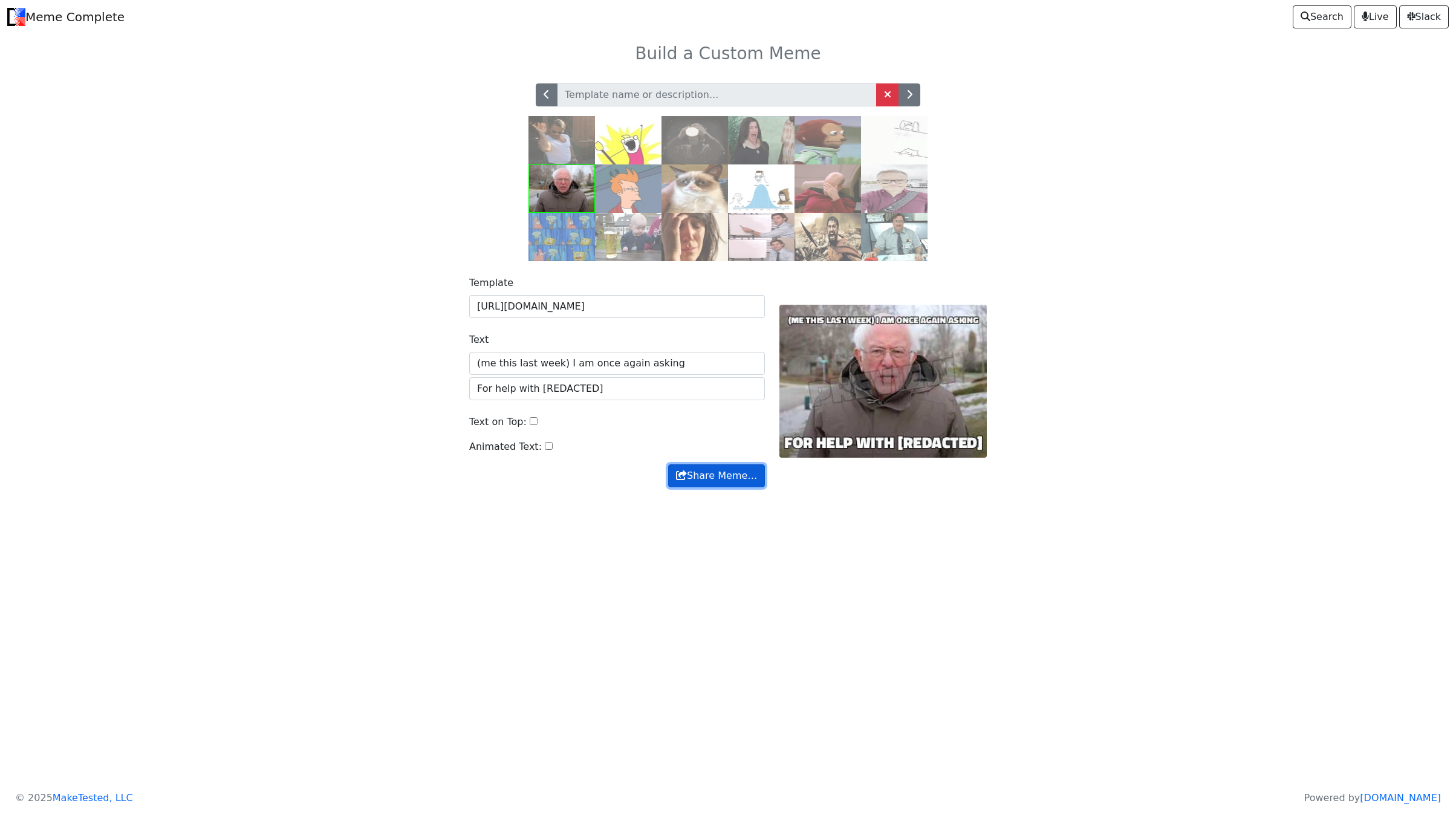
click at [706, 487] on button "Share Meme…" at bounding box center [716, 475] width 97 height 23
click at [910, 97] on icon "button" at bounding box center [910, 94] width 6 height 9
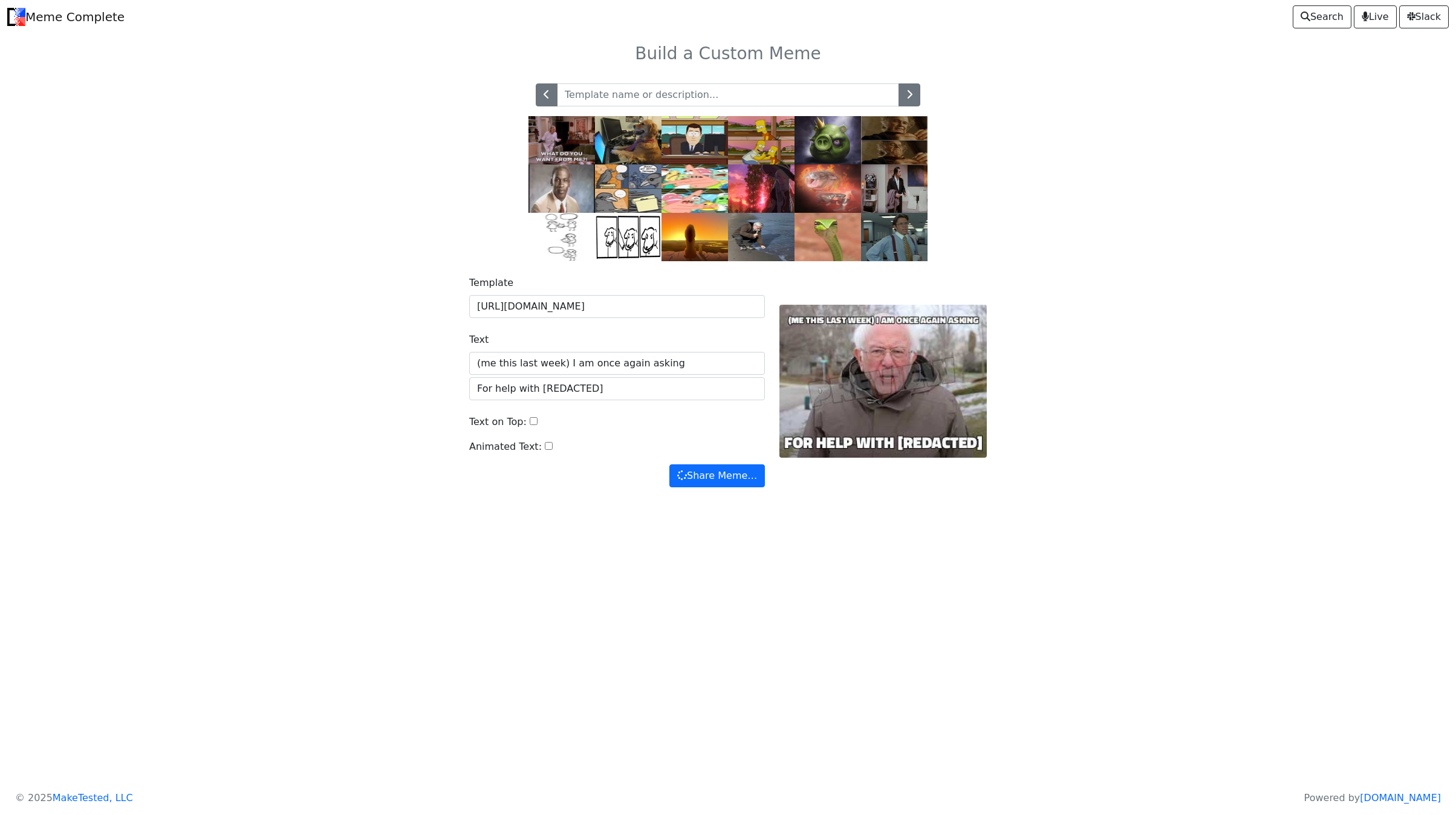
click at [619, 151] on img at bounding box center [628, 140] width 66 height 48
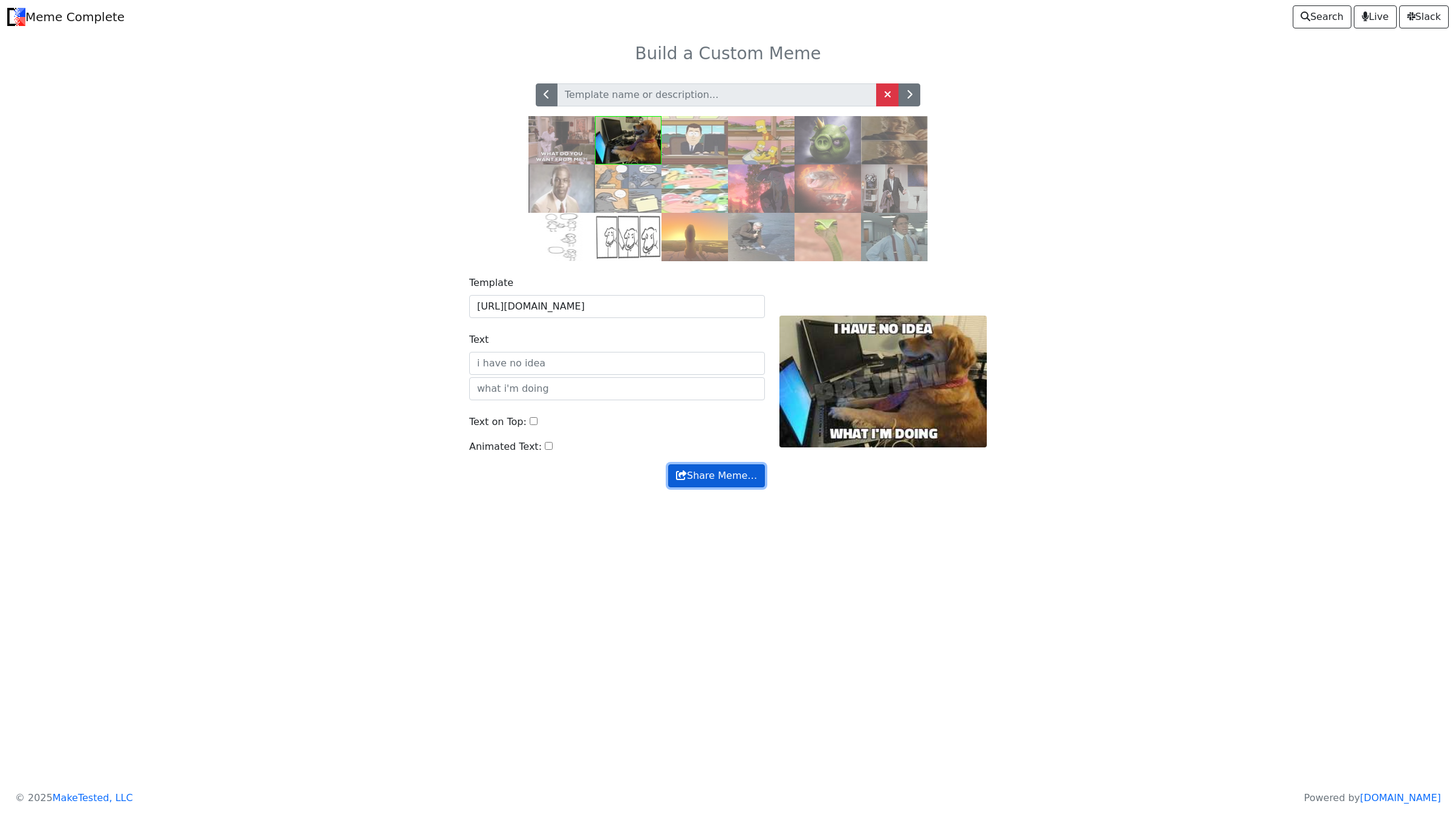
click at [695, 487] on button "Share Meme…" at bounding box center [716, 475] width 97 height 23
click at [638, 375] on input "Text" at bounding box center [617, 363] width 296 height 23
type input "I have no idea"
type input "What I'm doing"
click at [730, 487] on button "Share Meme…" at bounding box center [717, 475] width 96 height 23
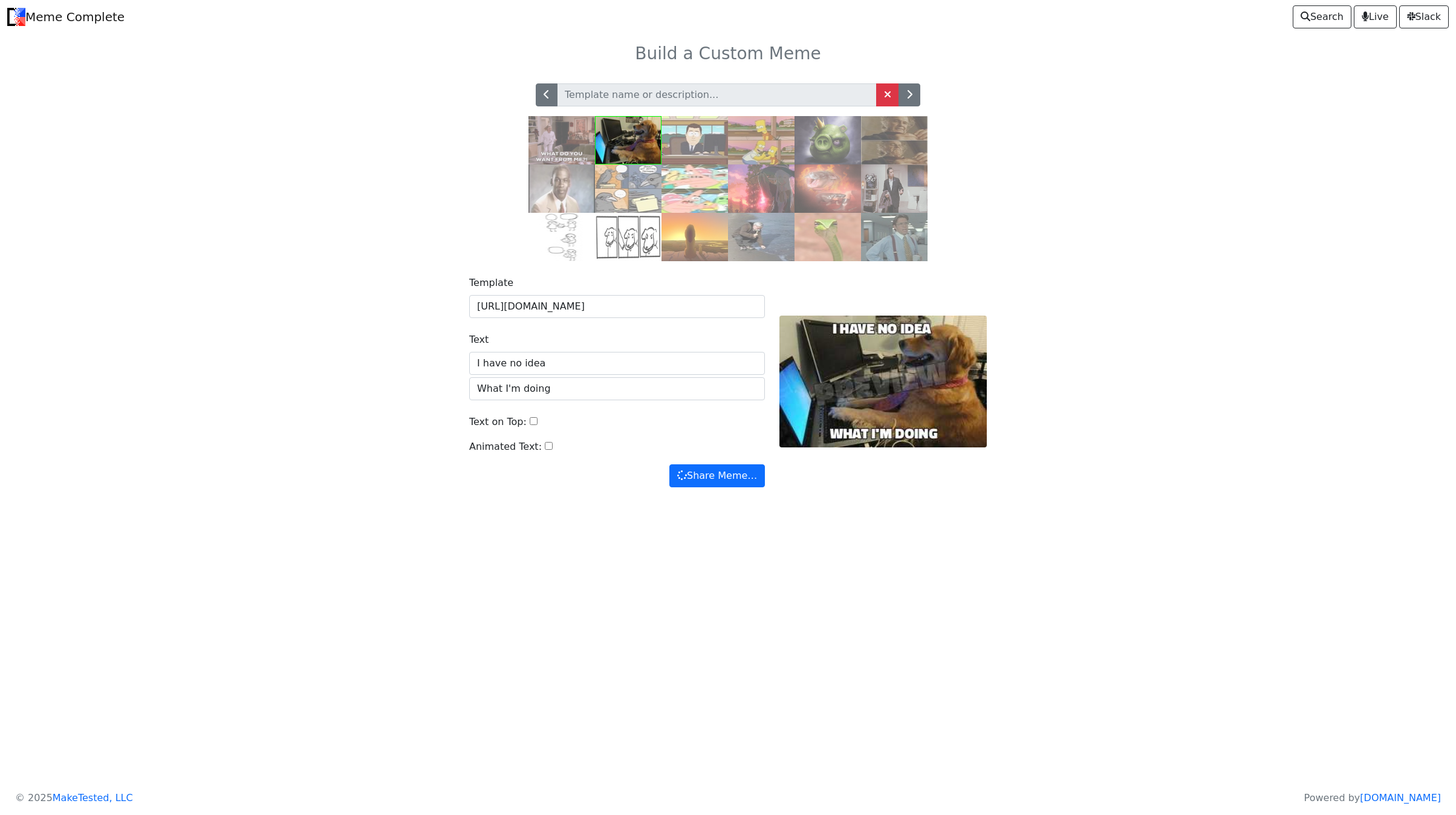
click at [825, 191] on img at bounding box center [827, 188] width 66 height 48
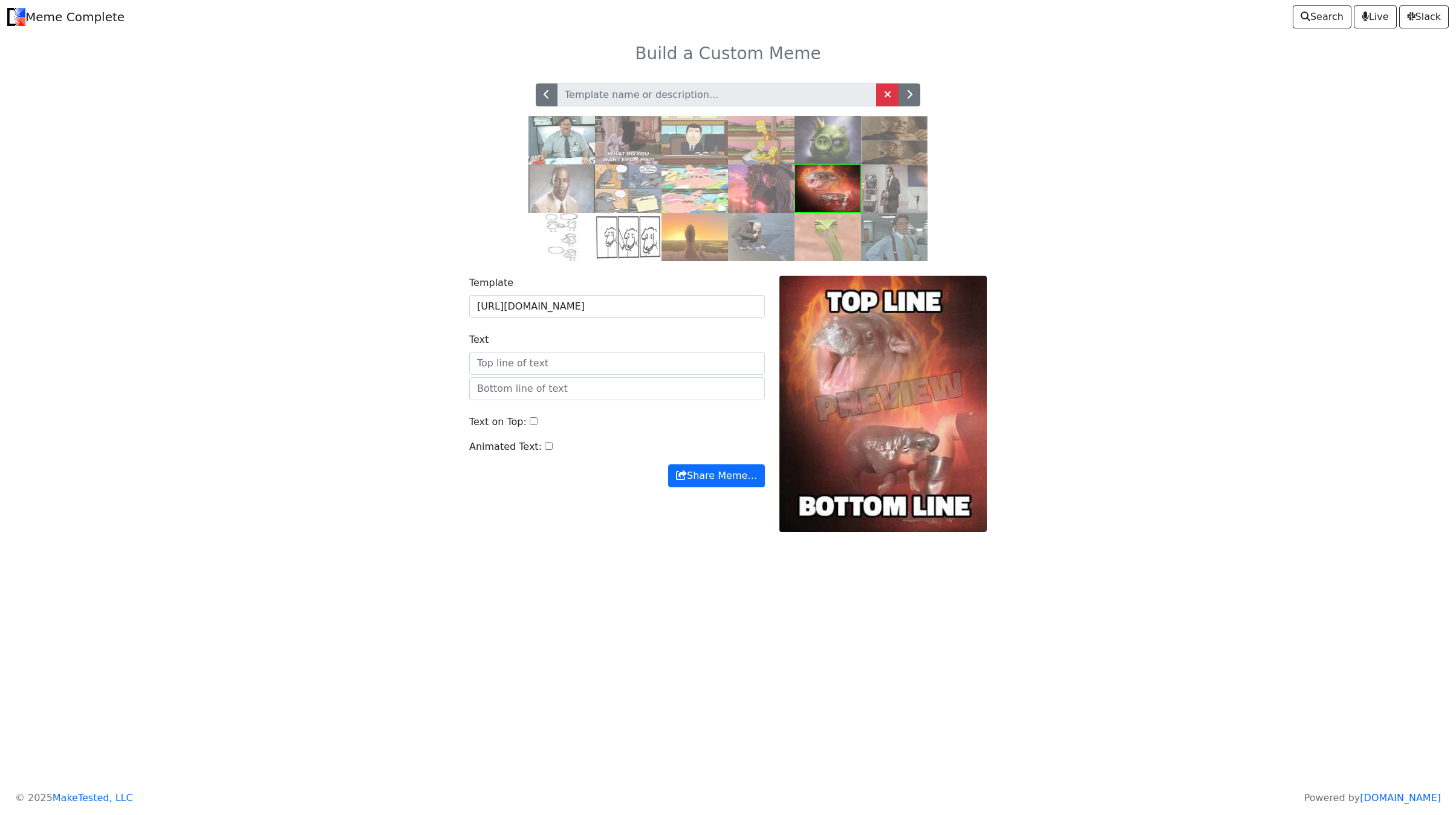
click at [694, 241] on img at bounding box center [694, 237] width 66 height 48
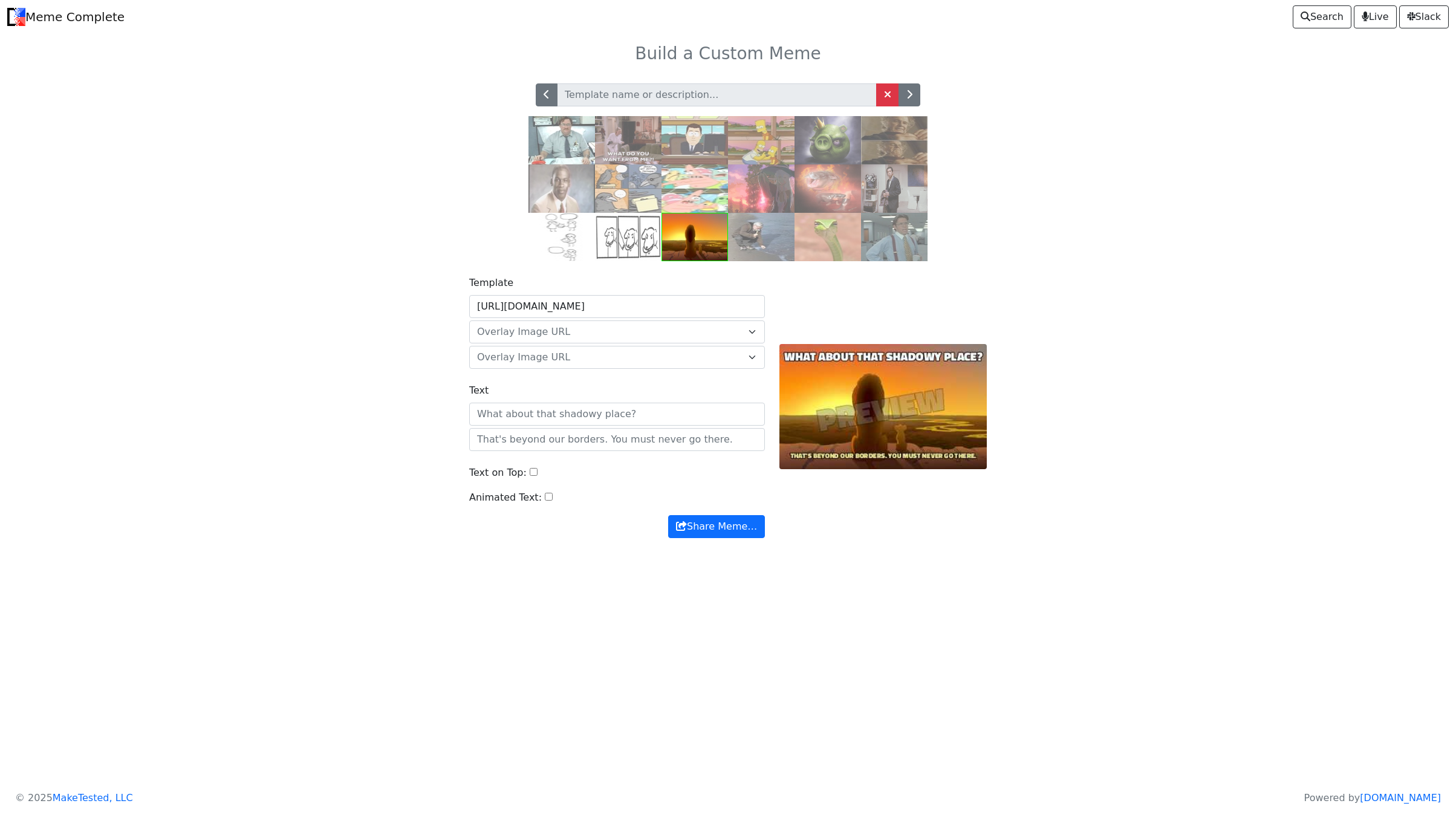
click at [742, 248] on img at bounding box center [761, 237] width 66 height 48
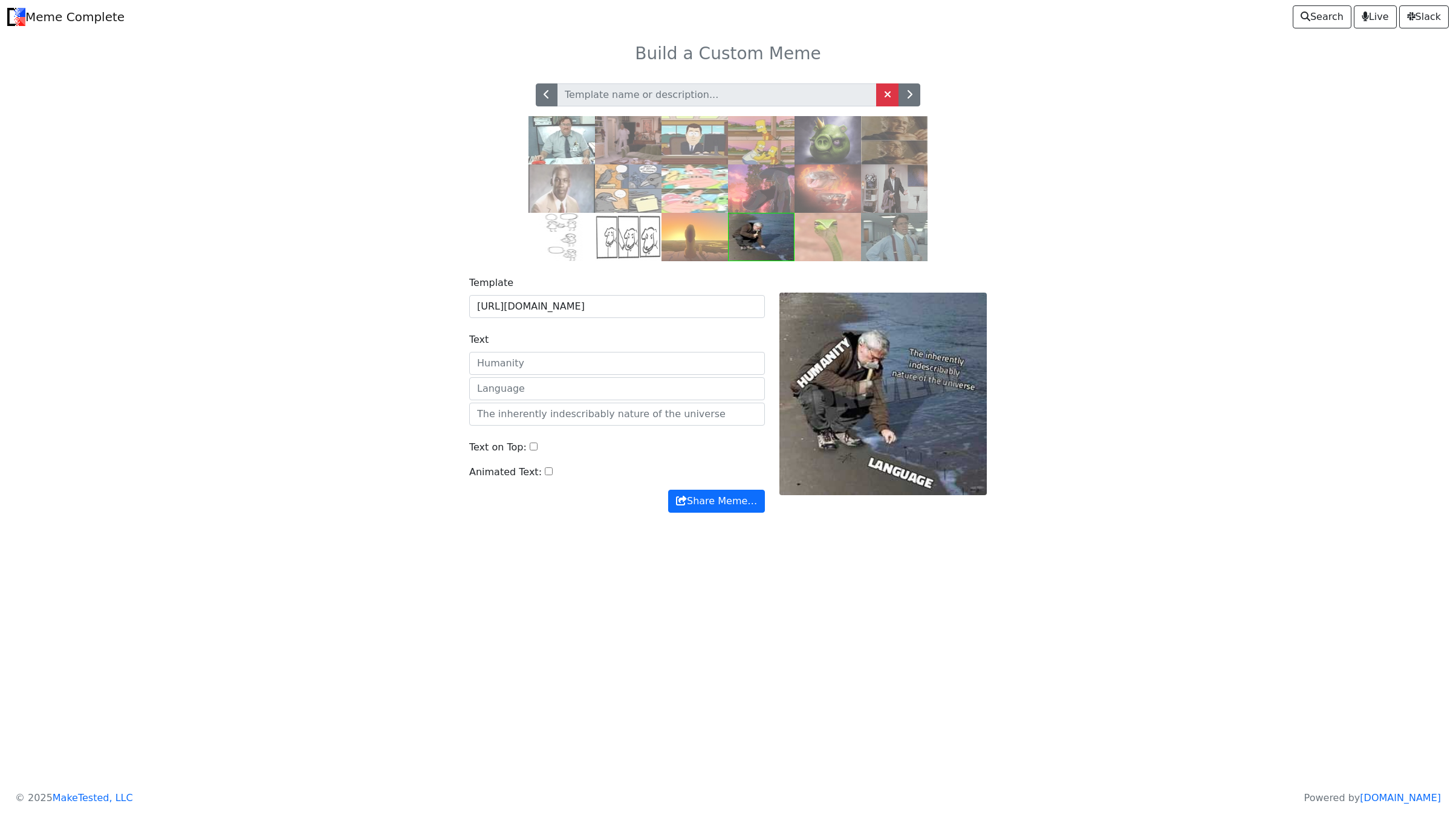
click at [841, 244] on img at bounding box center [827, 237] width 66 height 48
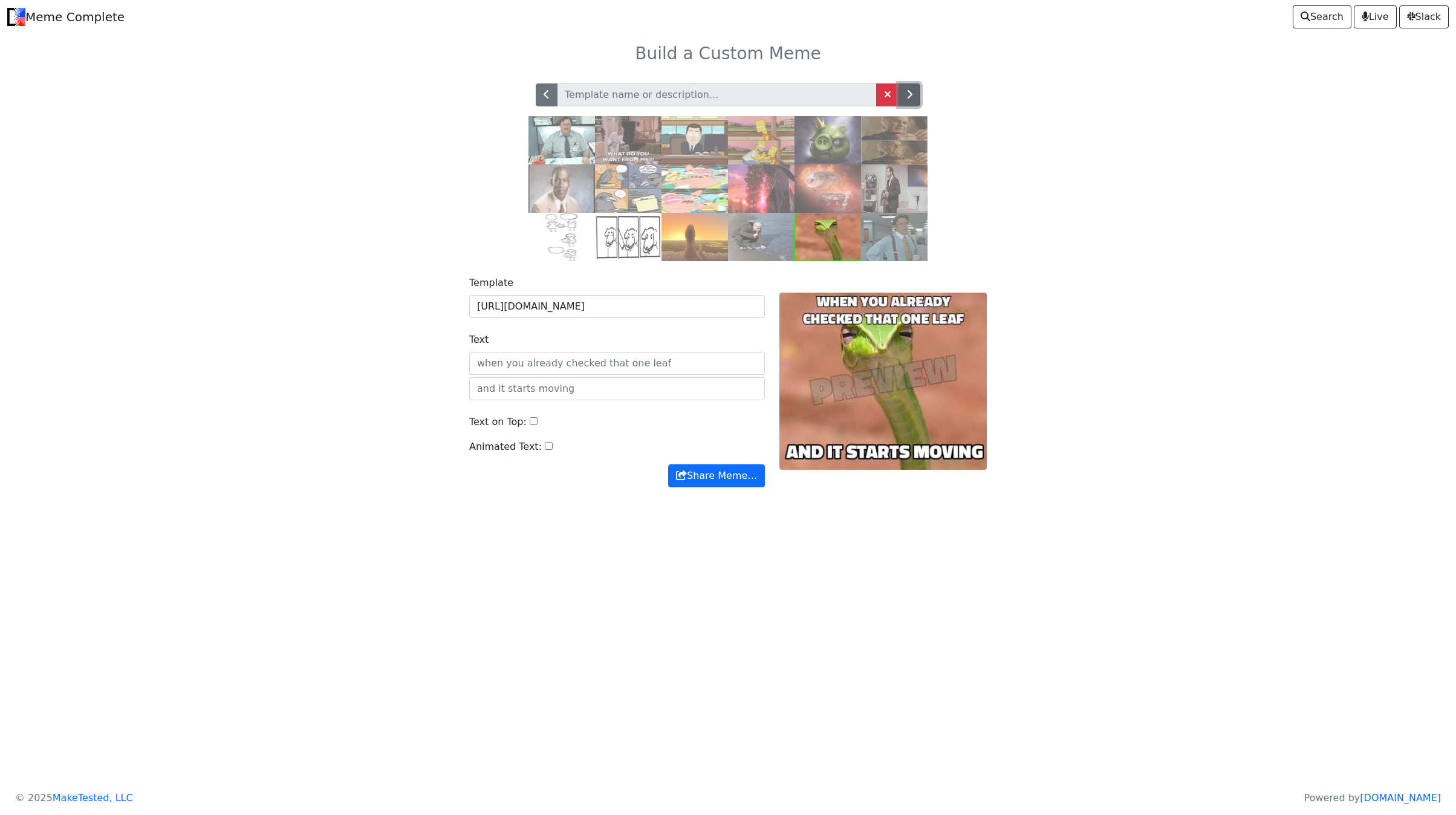
click at [913, 102] on button "button" at bounding box center [910, 95] width 22 height 23
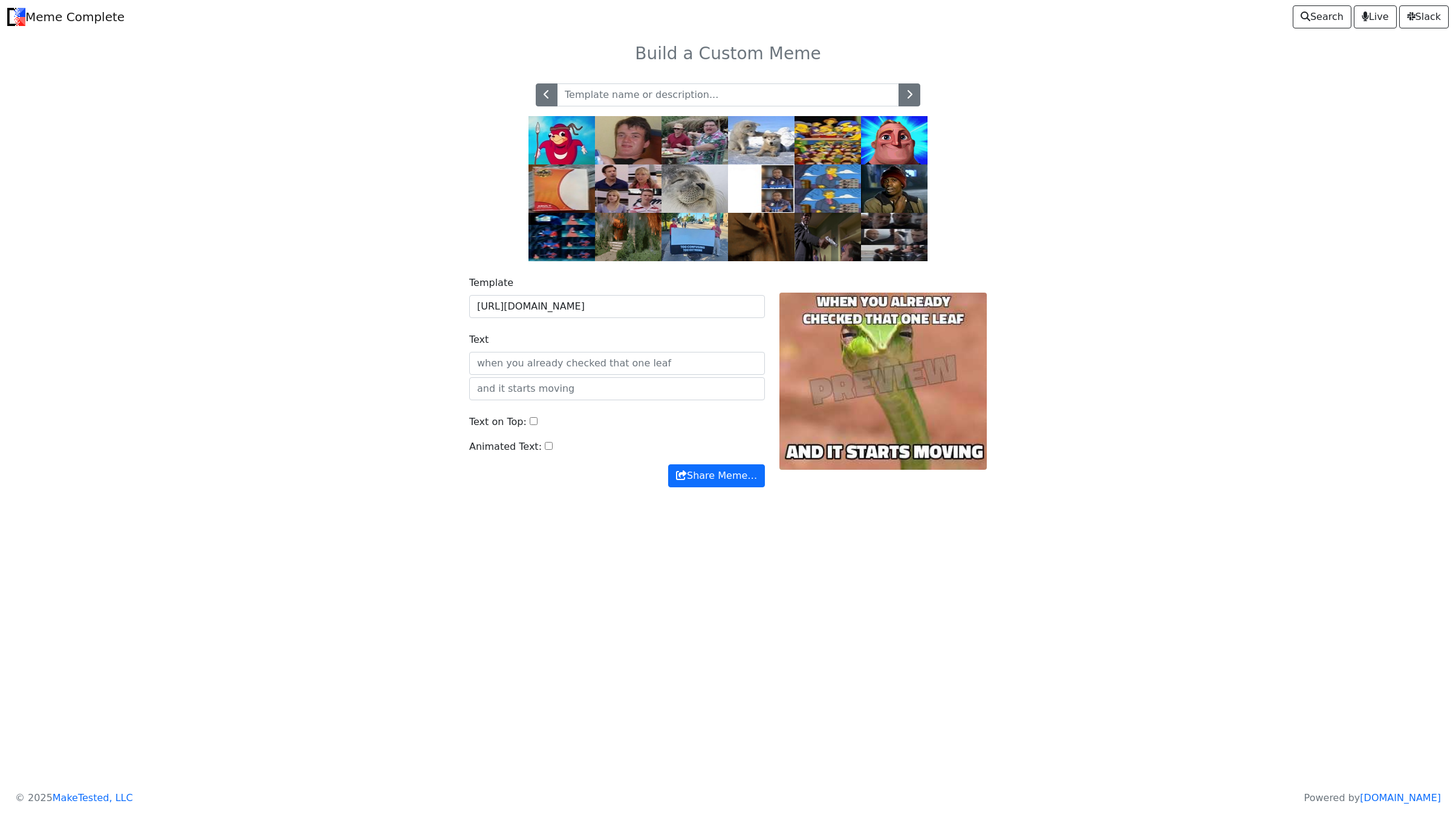
click at [640, 241] on img at bounding box center [628, 237] width 66 height 48
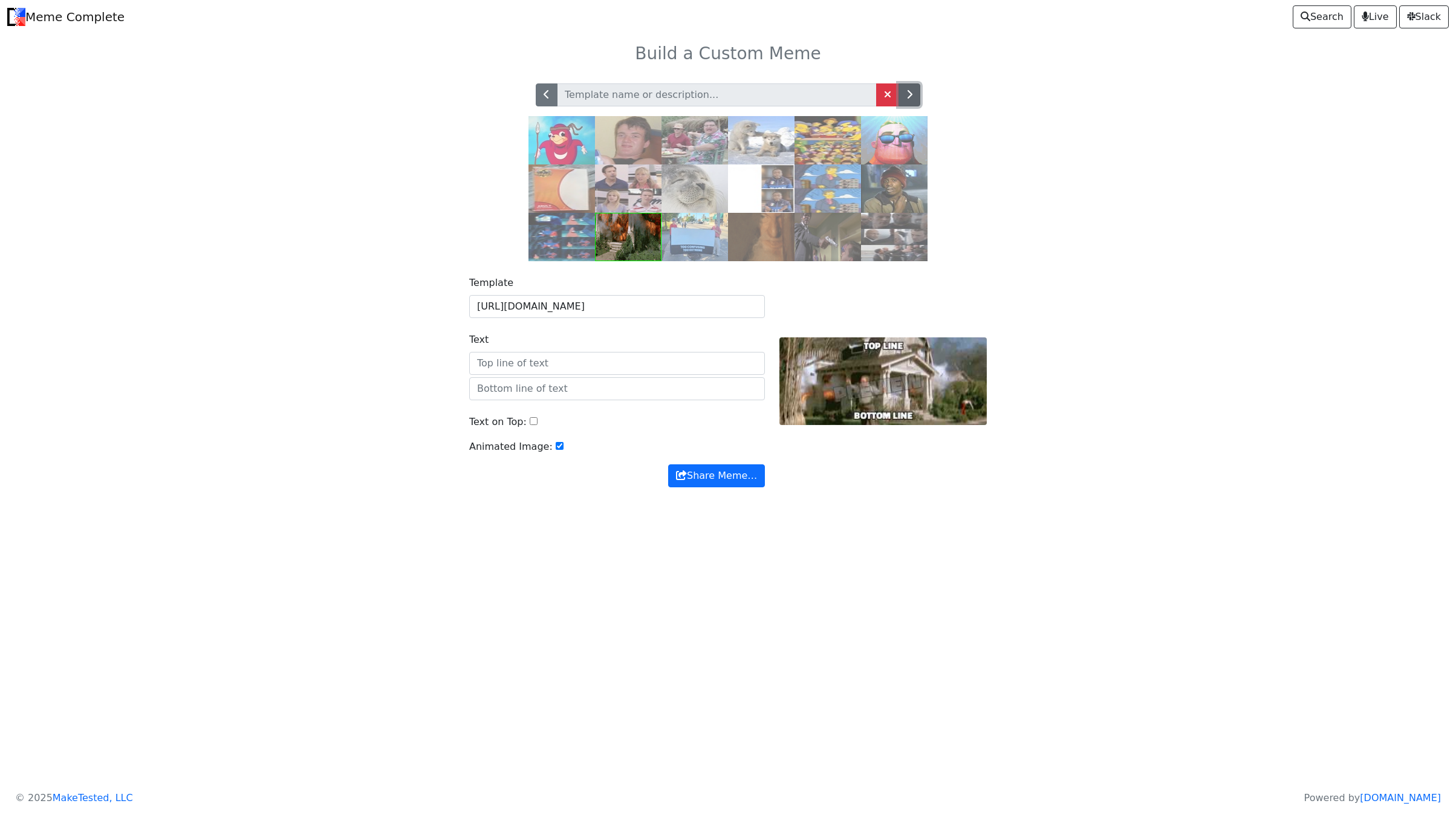
click at [911, 99] on icon "button" at bounding box center [910, 94] width 6 height 9
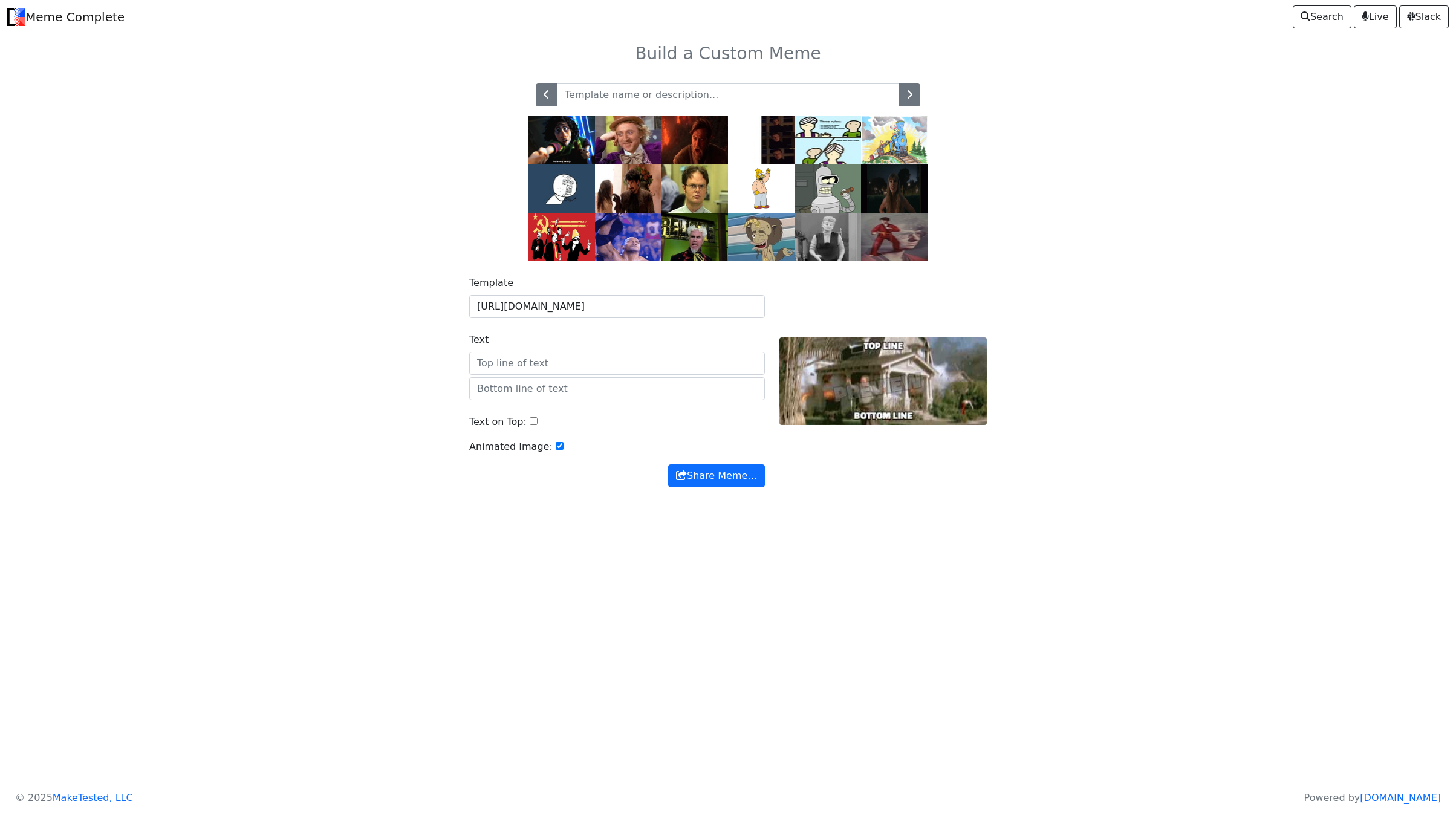
click at [560, 244] on img at bounding box center [562, 237] width 66 height 48
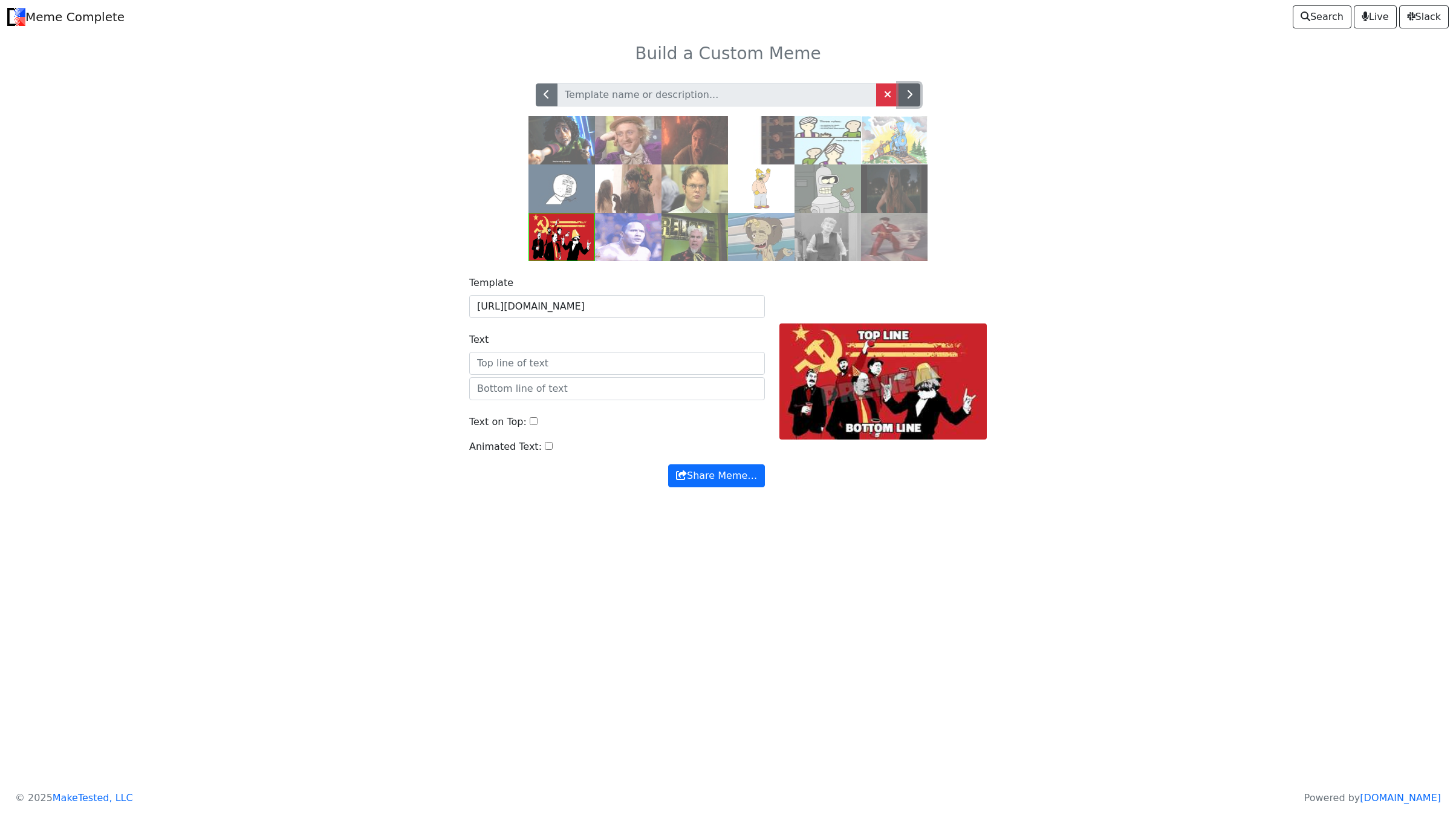
click at [912, 104] on button "button" at bounding box center [910, 95] width 22 height 23
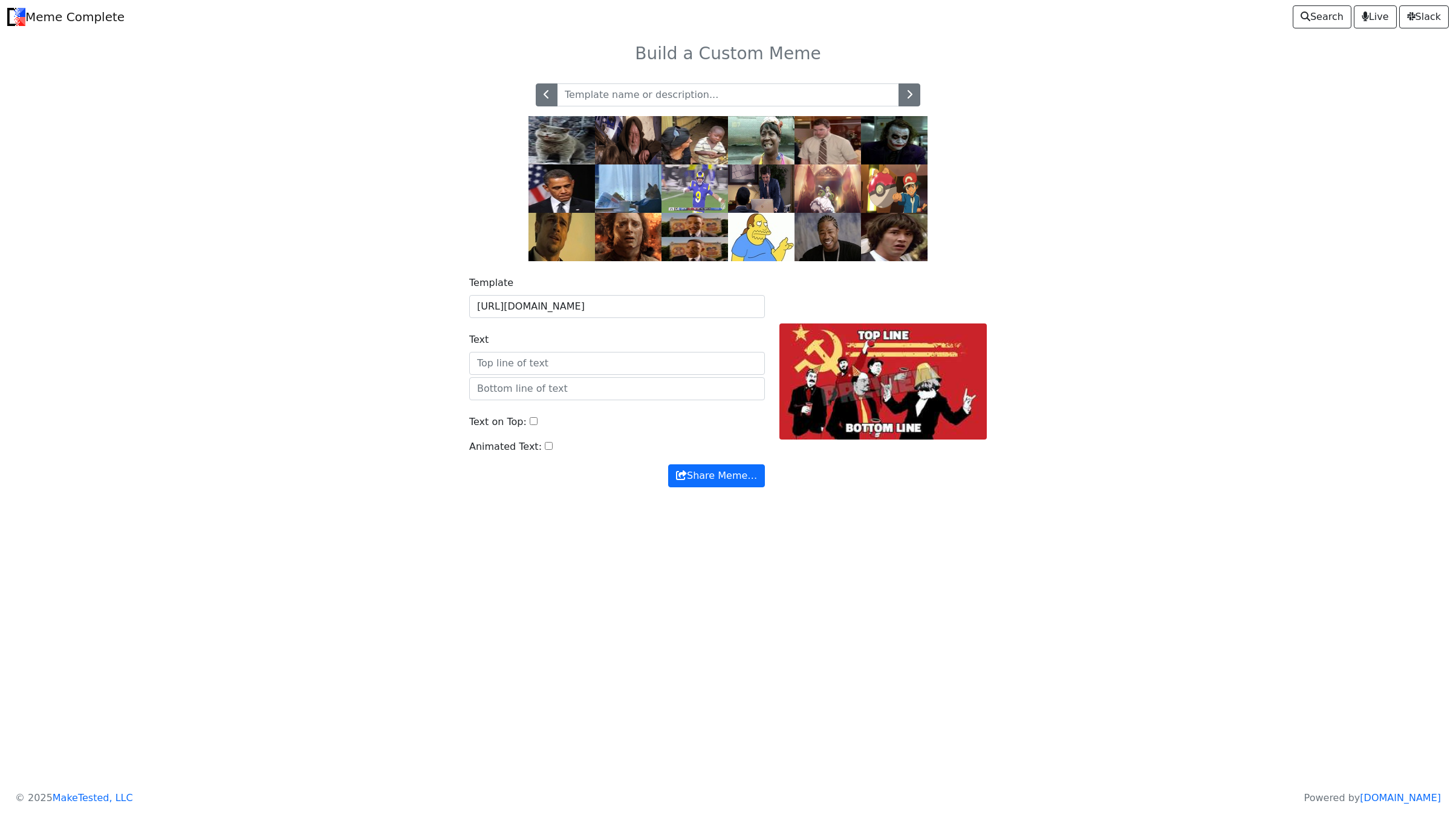
click at [825, 147] on img at bounding box center [827, 140] width 66 height 48
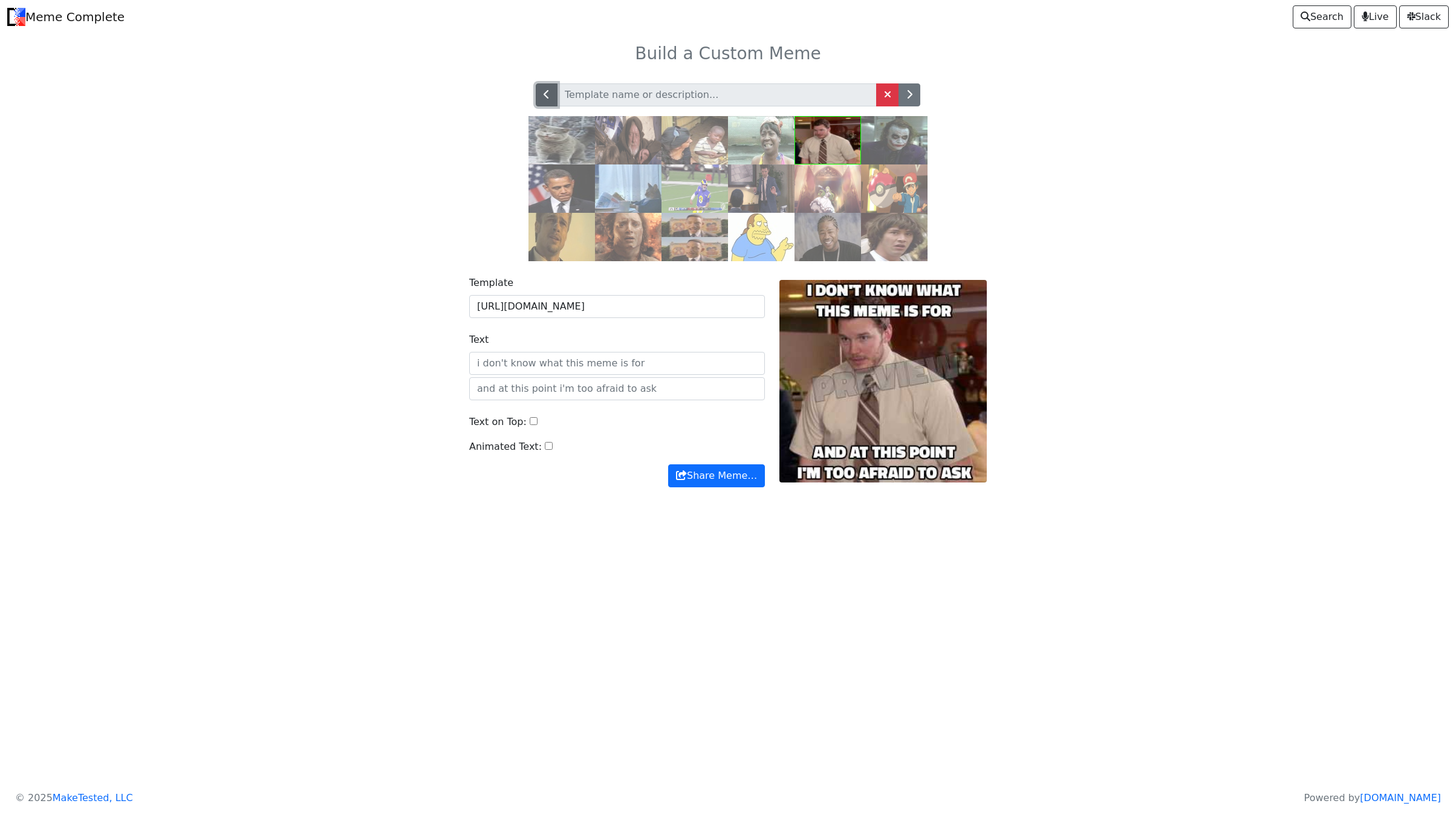
click at [552, 104] on button "button" at bounding box center [546, 95] width 22 height 23
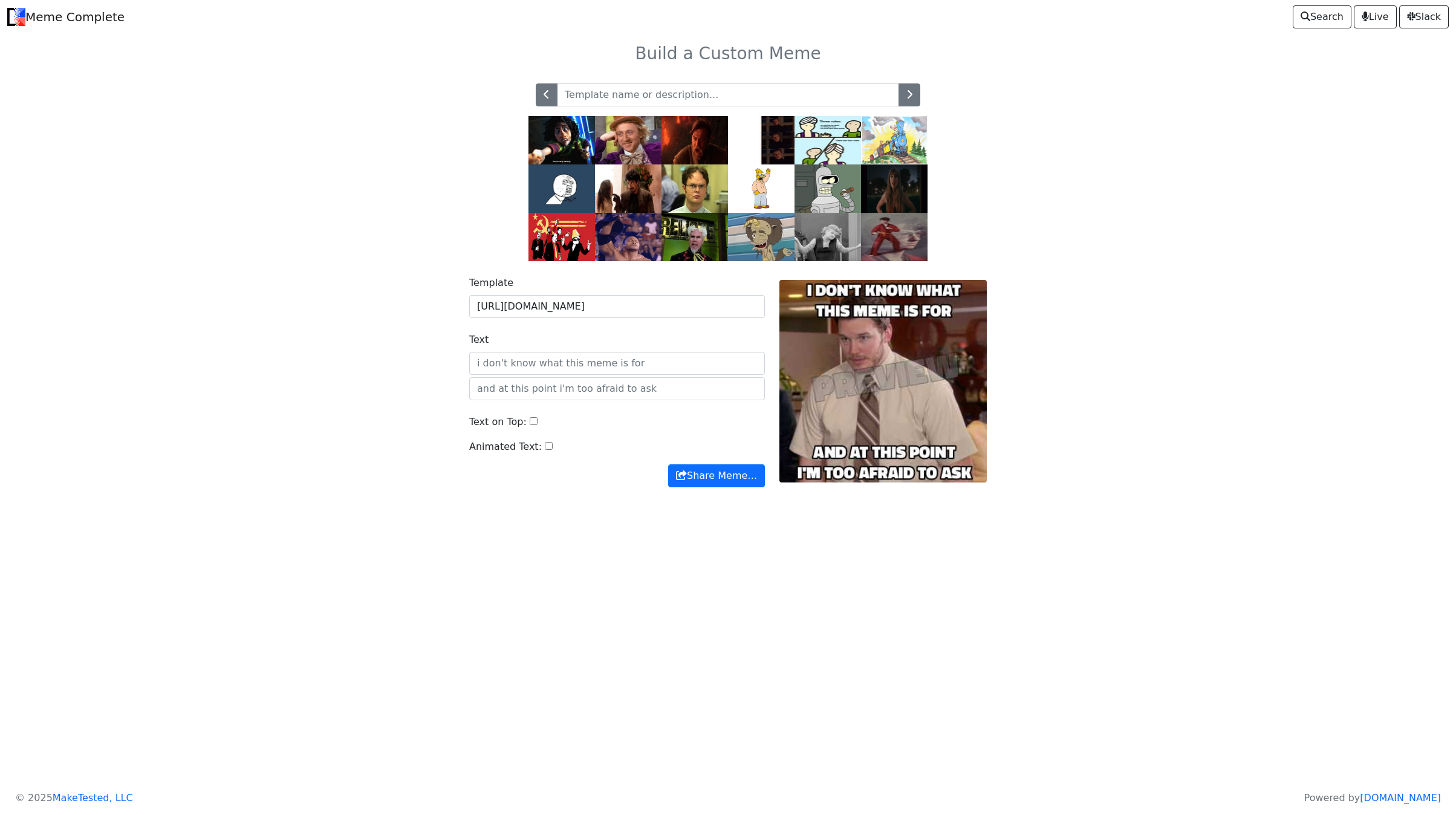
click at [915, 256] on img at bounding box center [894, 237] width 66 height 48
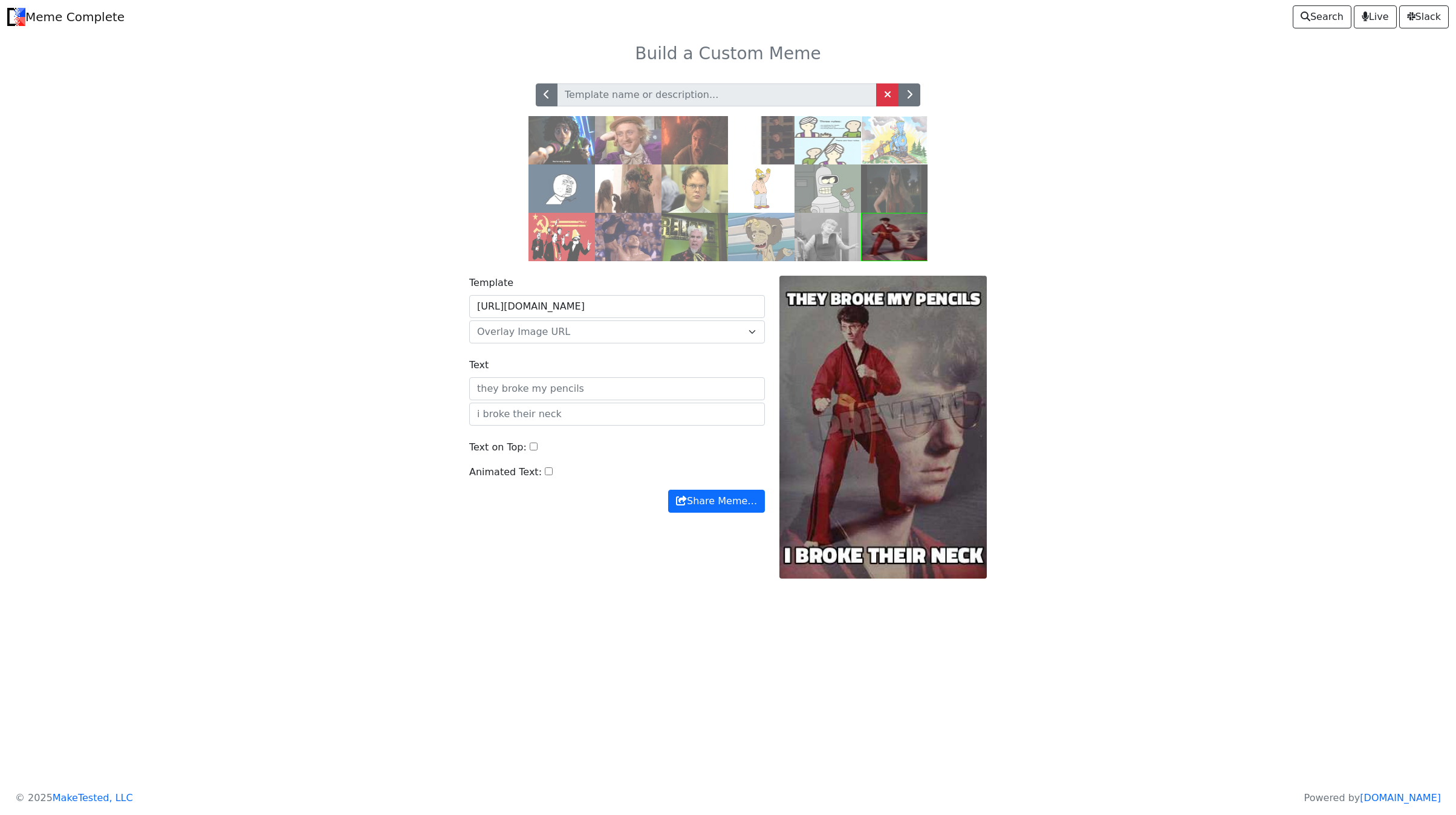
click at [598, 400] on input "Text" at bounding box center [617, 389] width 296 height 23
type input "O"
type input "They broke my deployment"
type input "I broke my own ego"
click at [728, 513] on button "Share Meme…" at bounding box center [716, 501] width 97 height 23
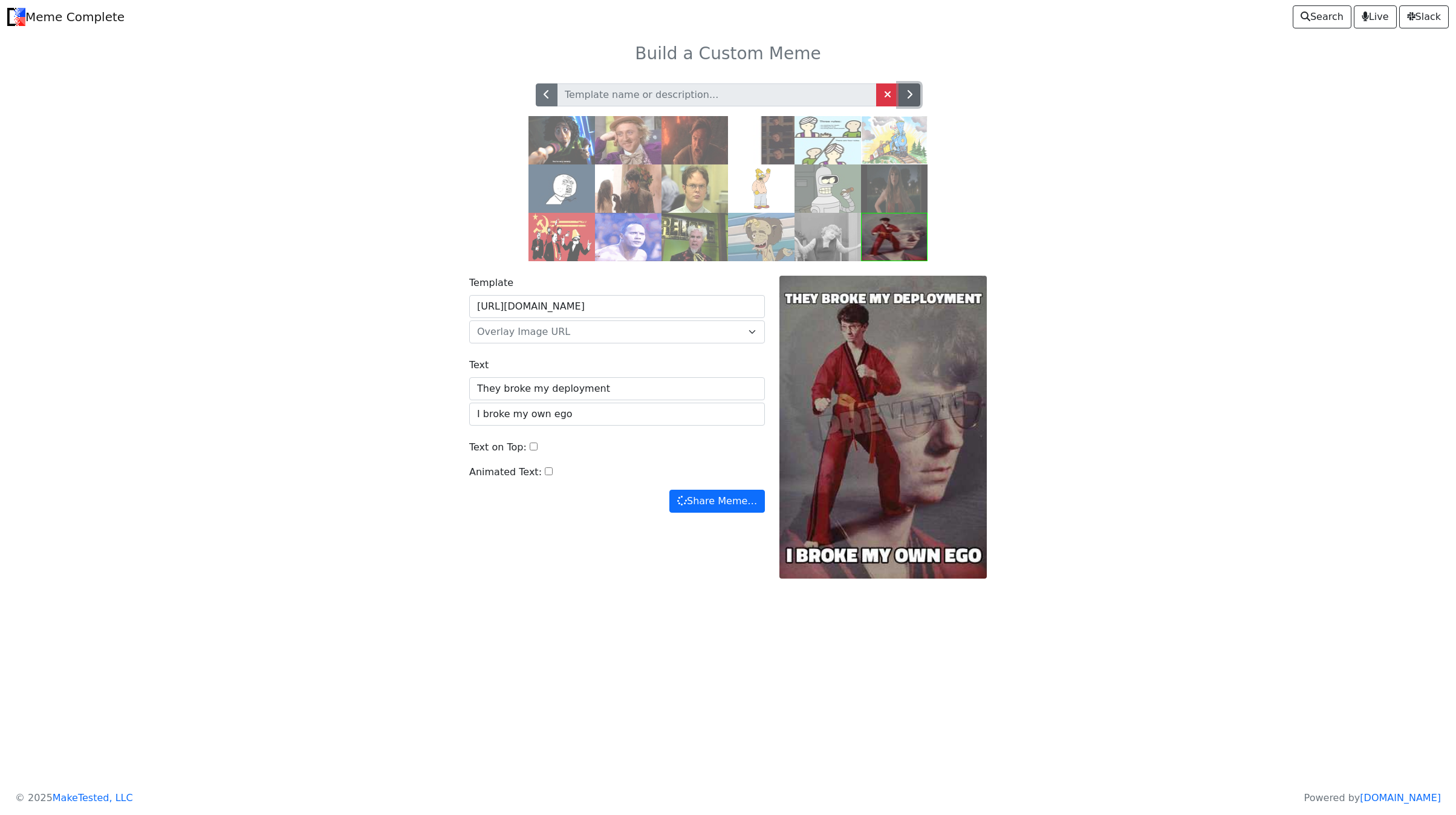
click at [915, 99] on button "button" at bounding box center [910, 95] width 22 height 23
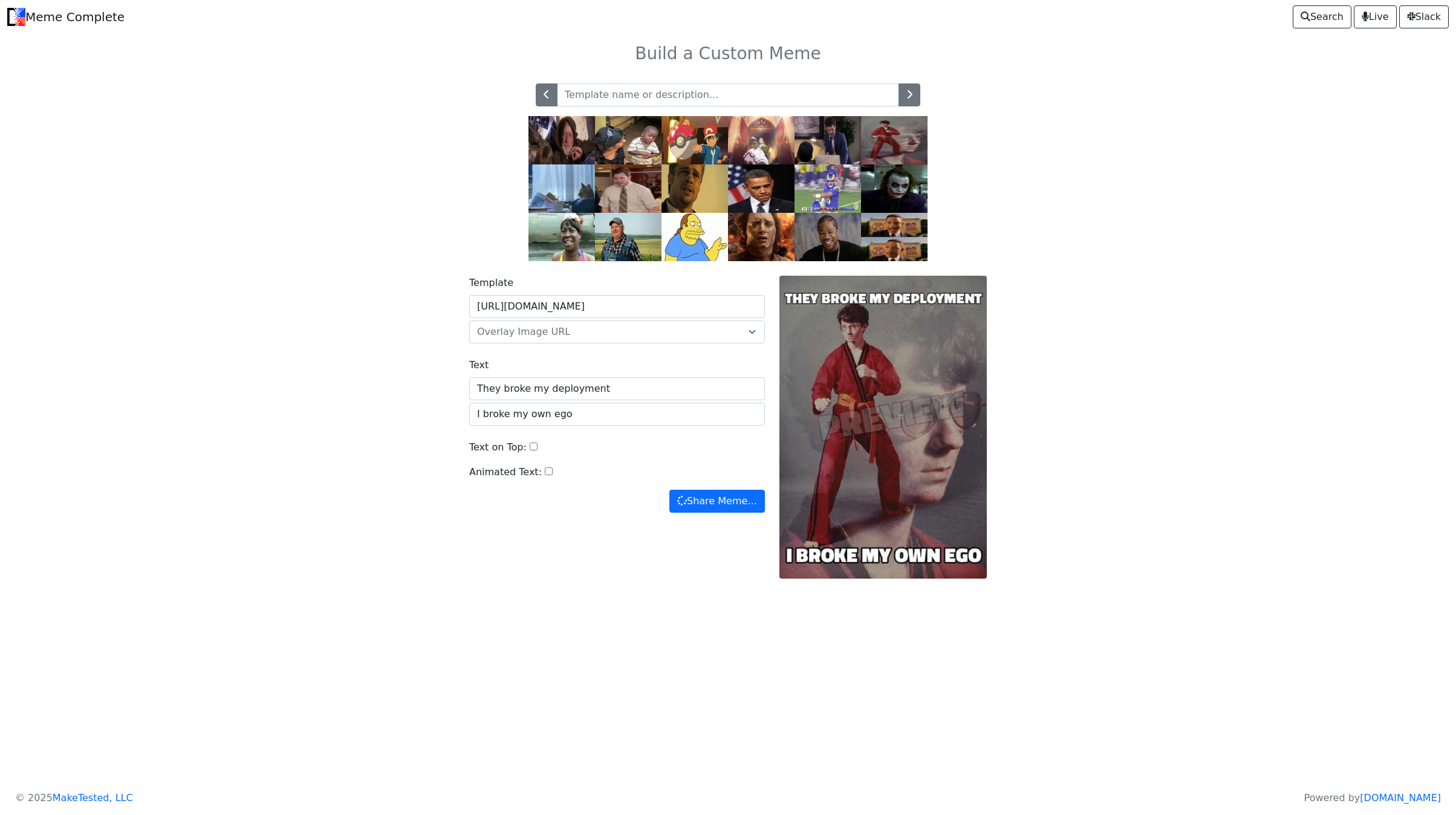
click at [615, 250] on img at bounding box center [628, 237] width 66 height 48
click at [913, 102] on button "button" at bounding box center [910, 95] width 22 height 23
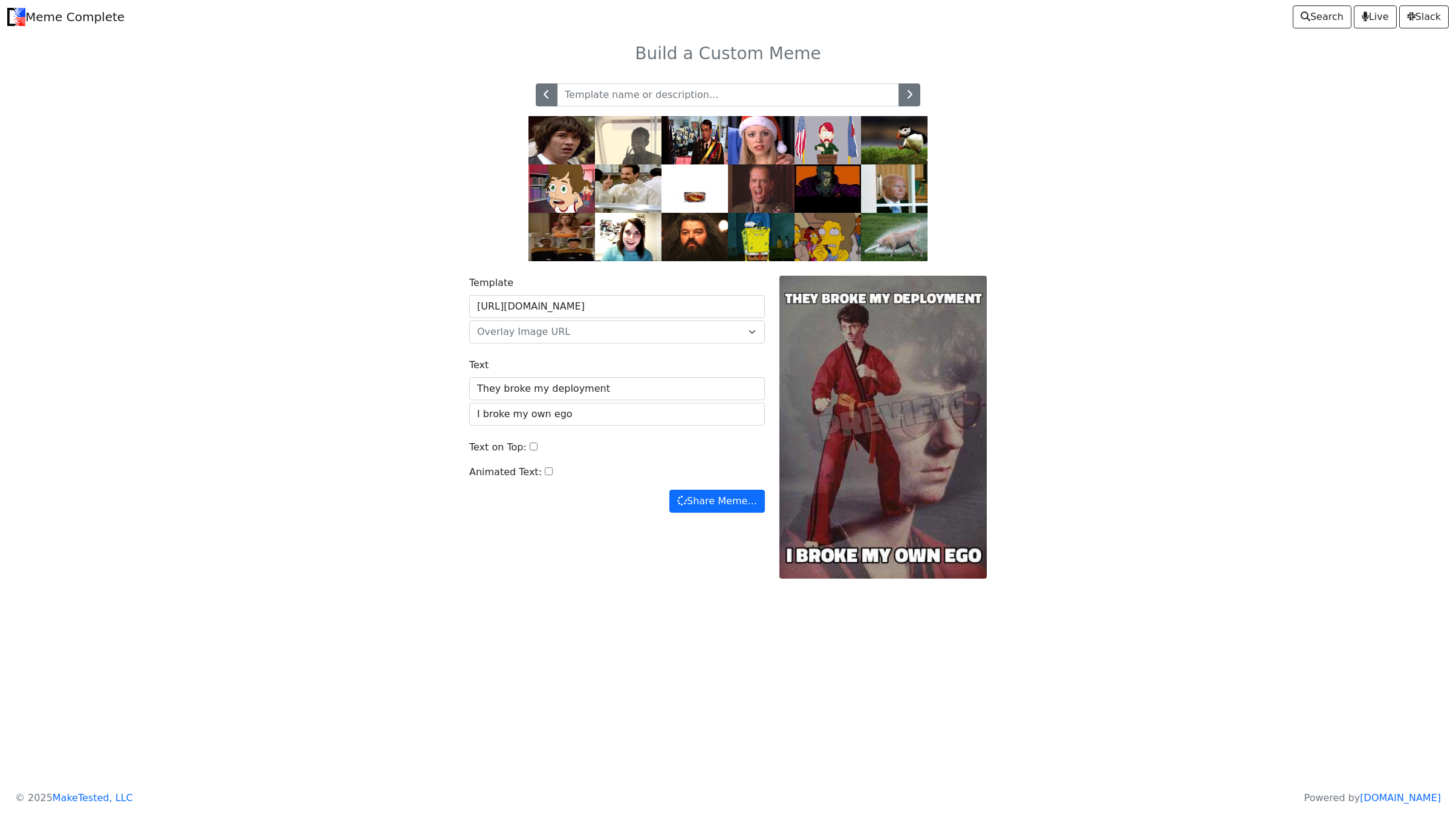
click at [882, 202] on img at bounding box center [894, 188] width 66 height 48
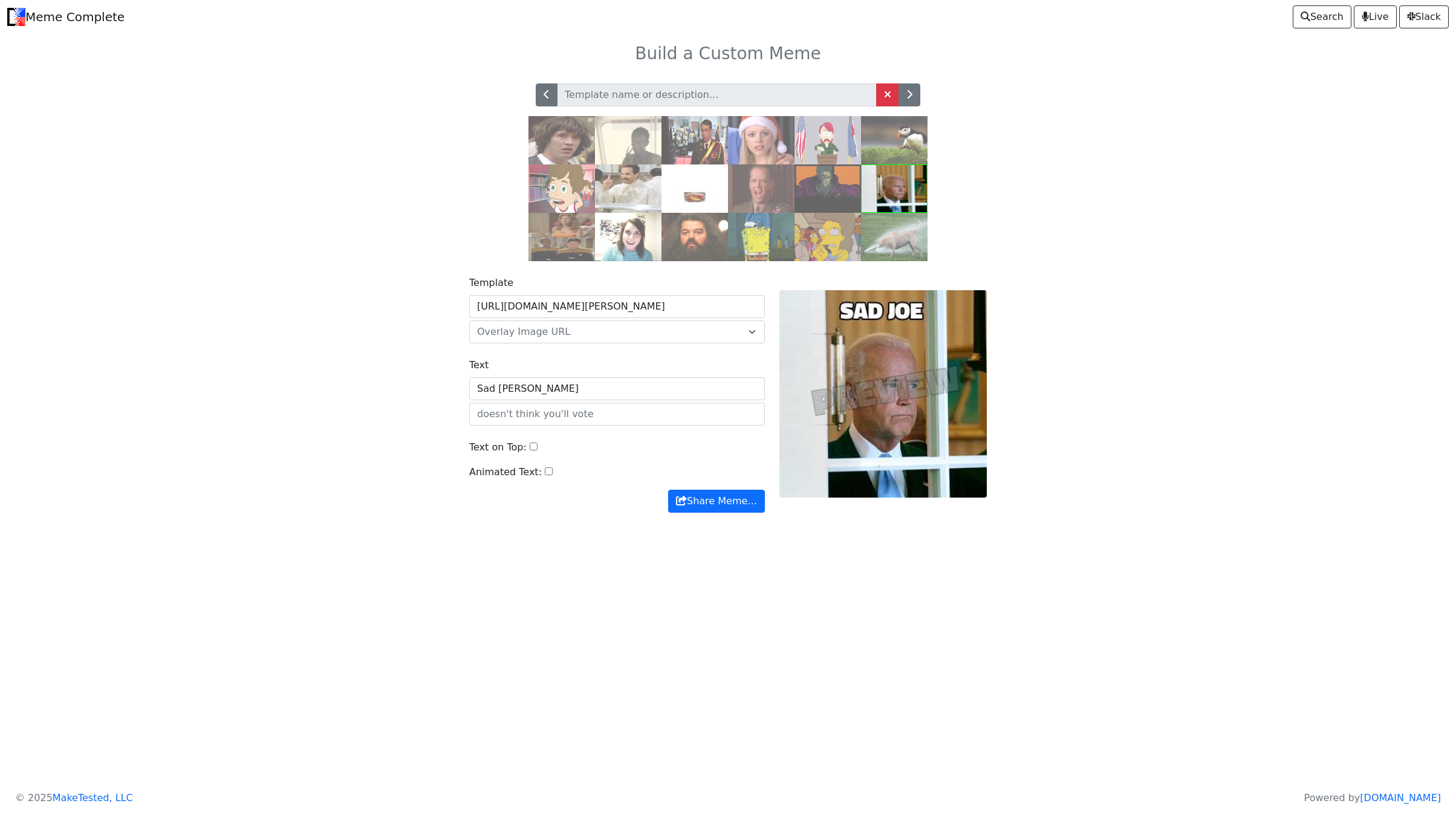
type input "Sad [PERSON_NAME]"
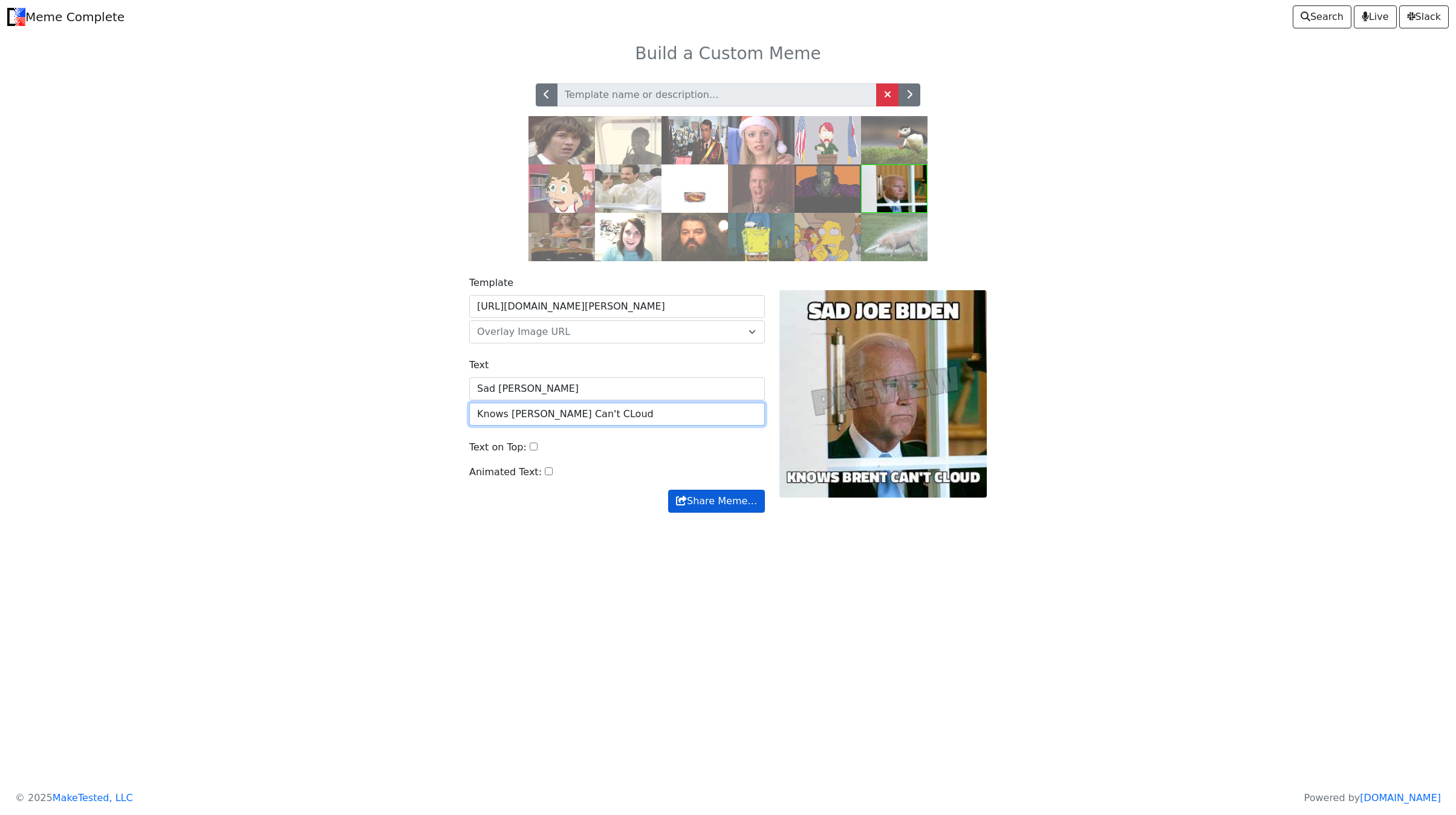
type input "Knows Brent Can't CLoud"
click at [730, 513] on button "Share Meme…" at bounding box center [716, 501] width 97 height 23
click at [893, 254] on img at bounding box center [894, 237] width 66 height 48
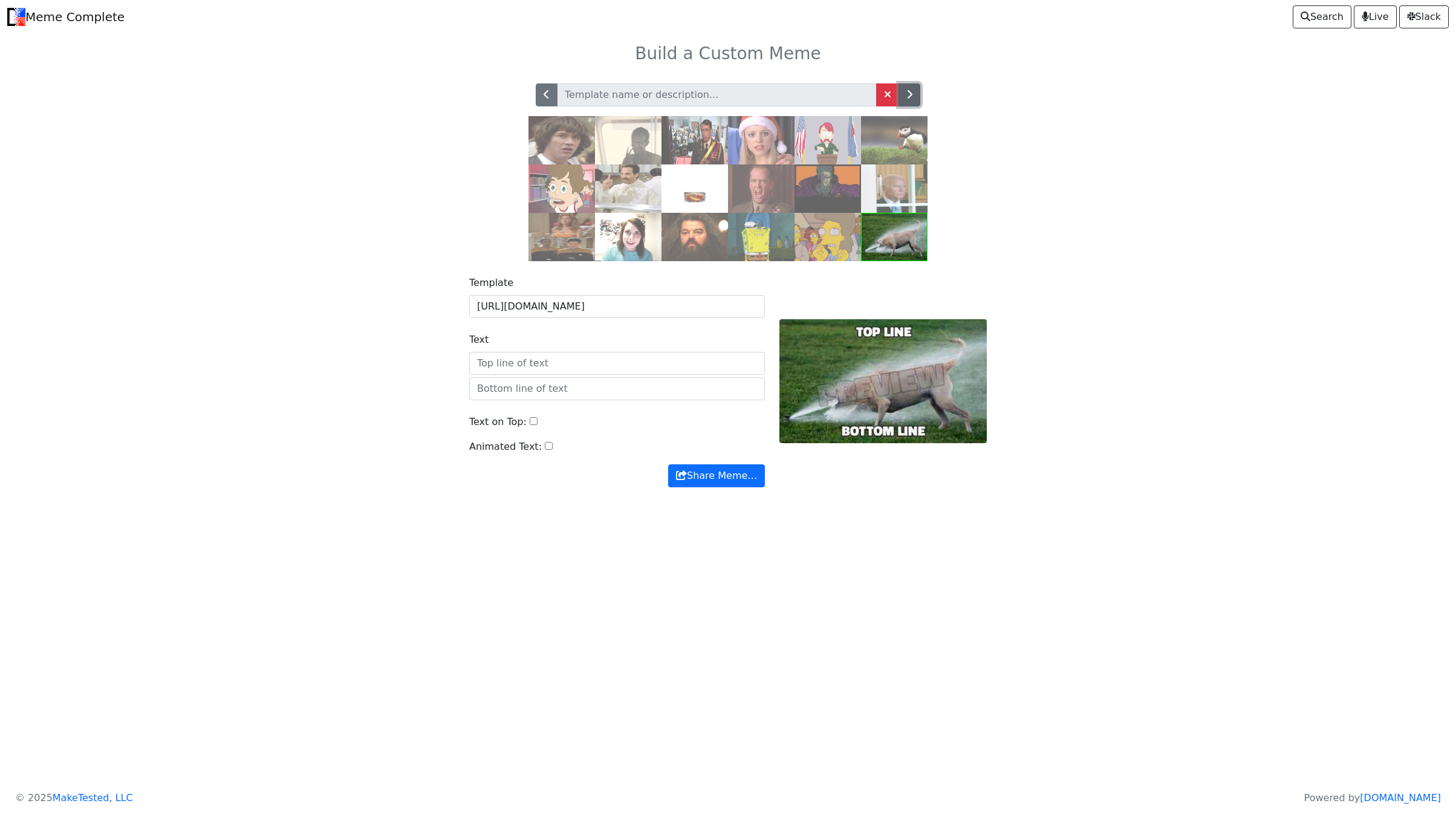
click at [904, 101] on button "button" at bounding box center [910, 95] width 22 height 23
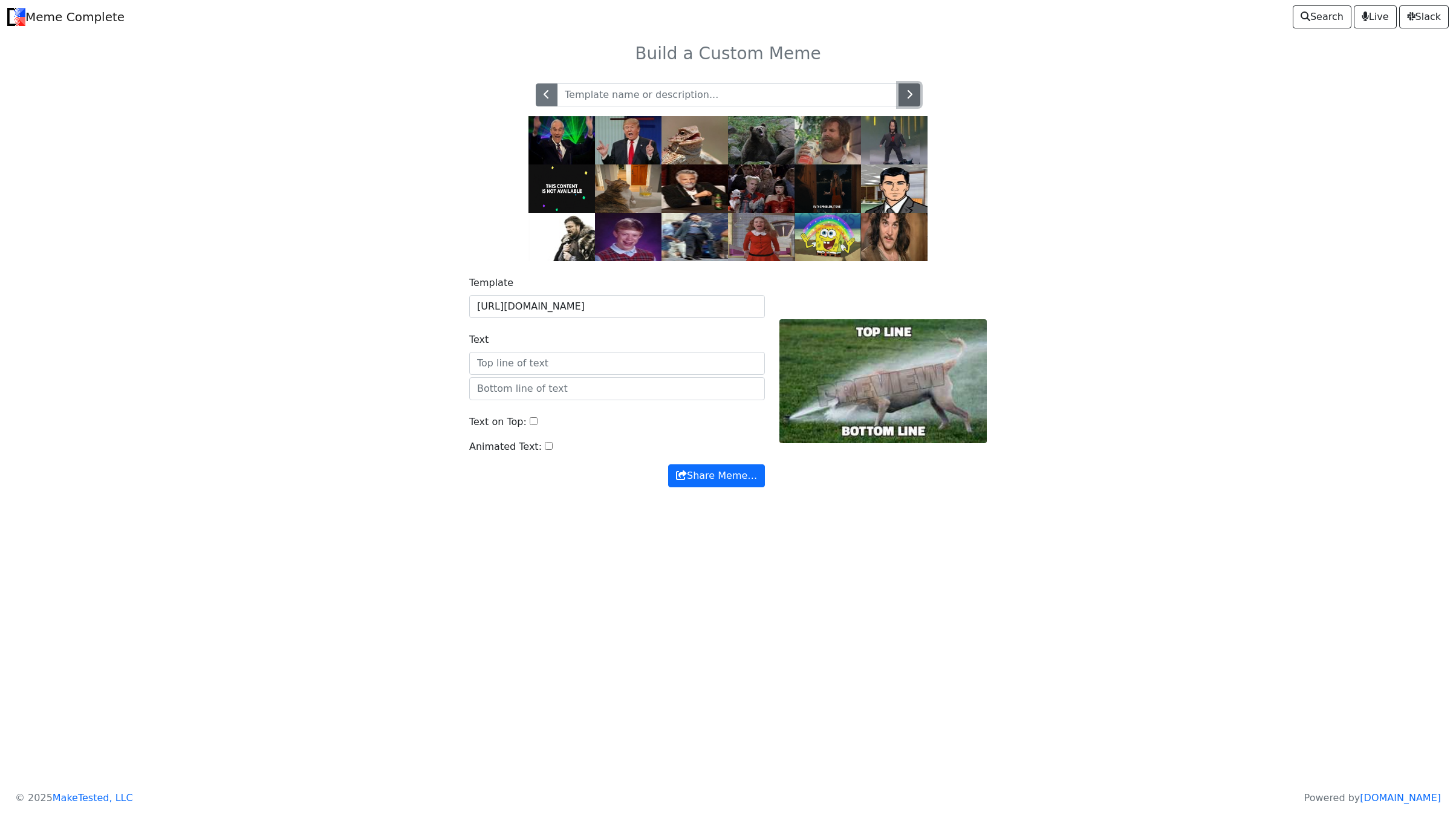
click at [909, 99] on icon "button" at bounding box center [910, 94] width 6 height 9
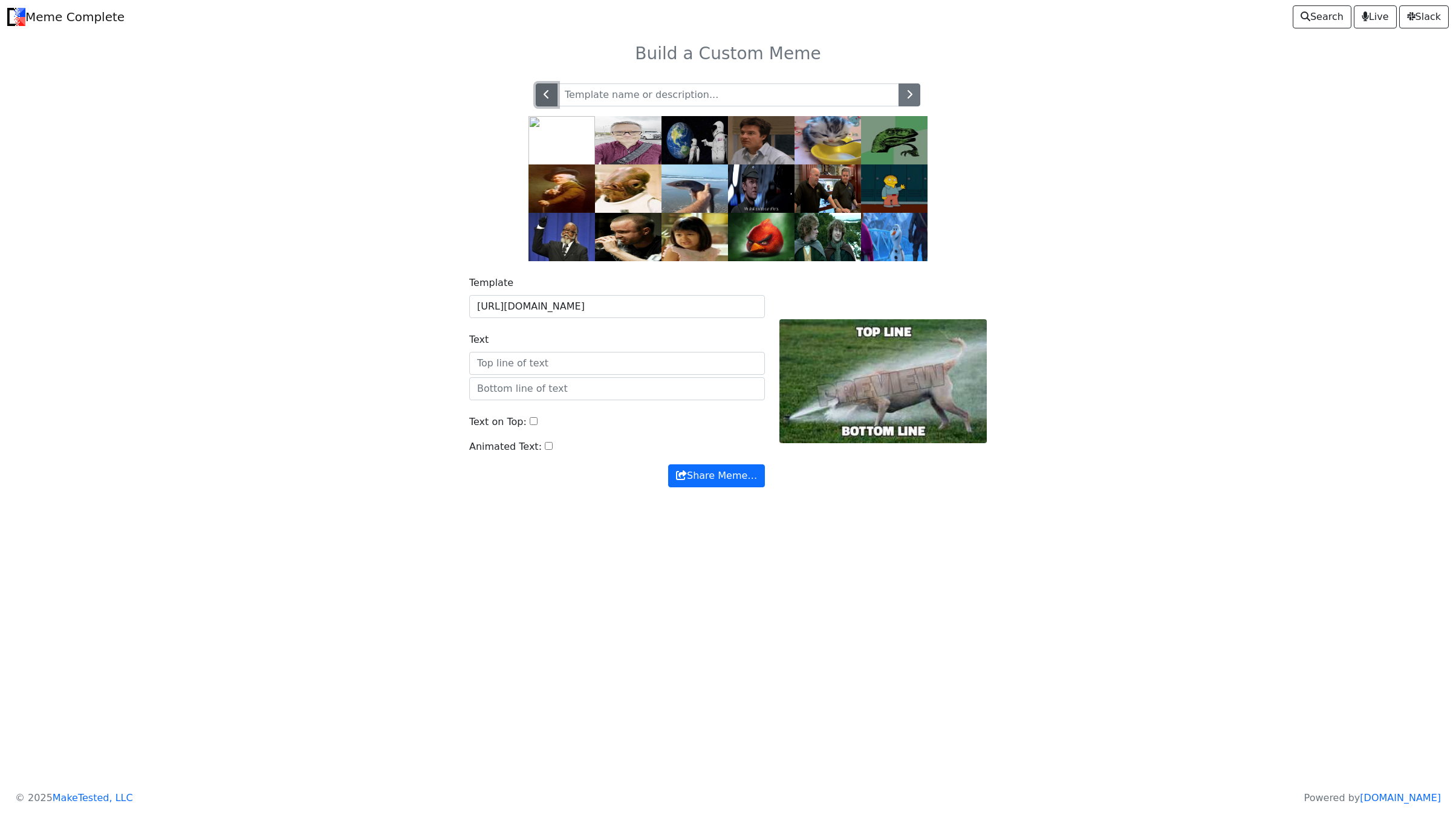
click at [548, 99] on icon "button" at bounding box center [547, 94] width 6 height 9
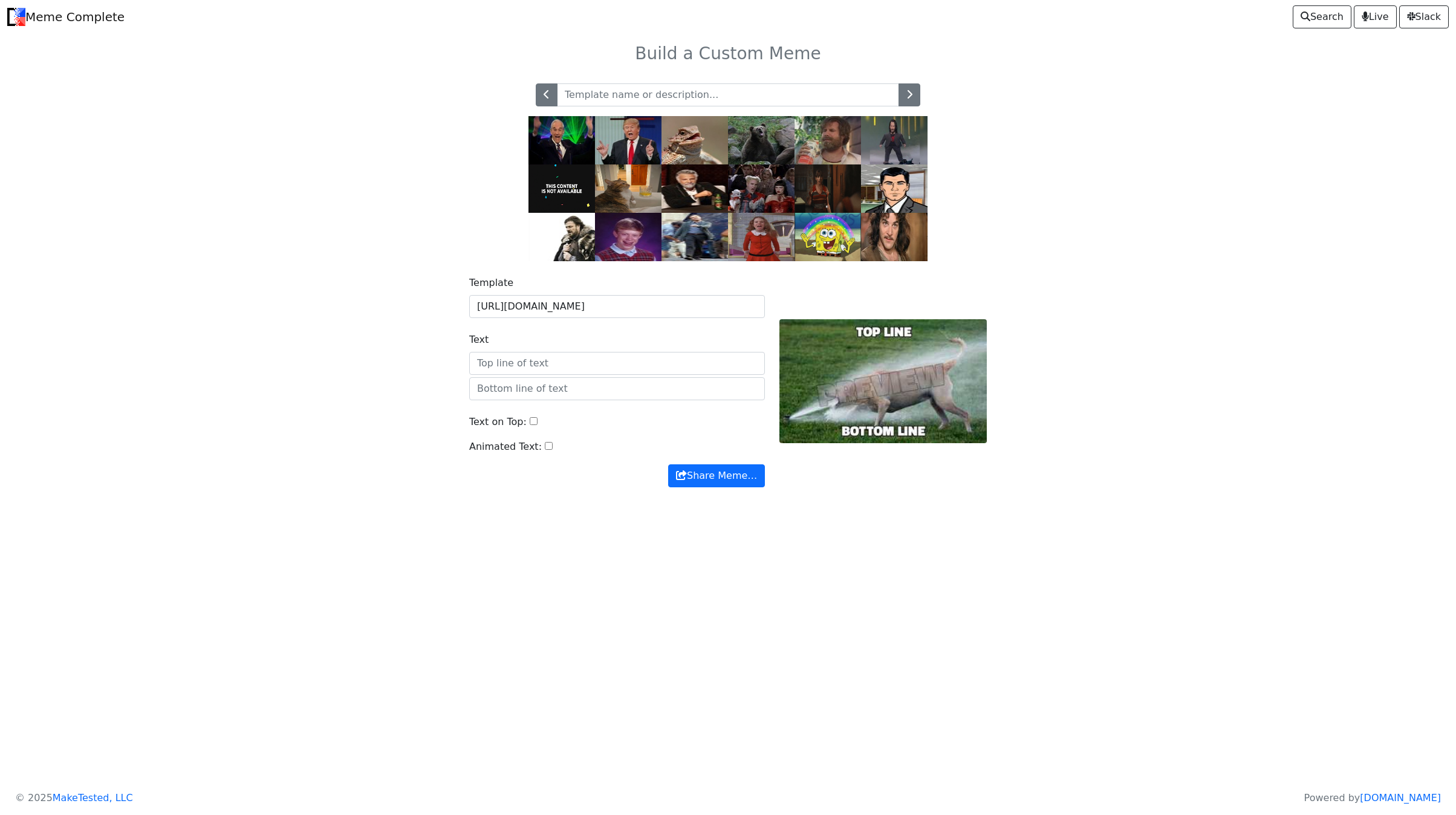
click at [812, 239] on img at bounding box center [827, 237] width 66 height 48
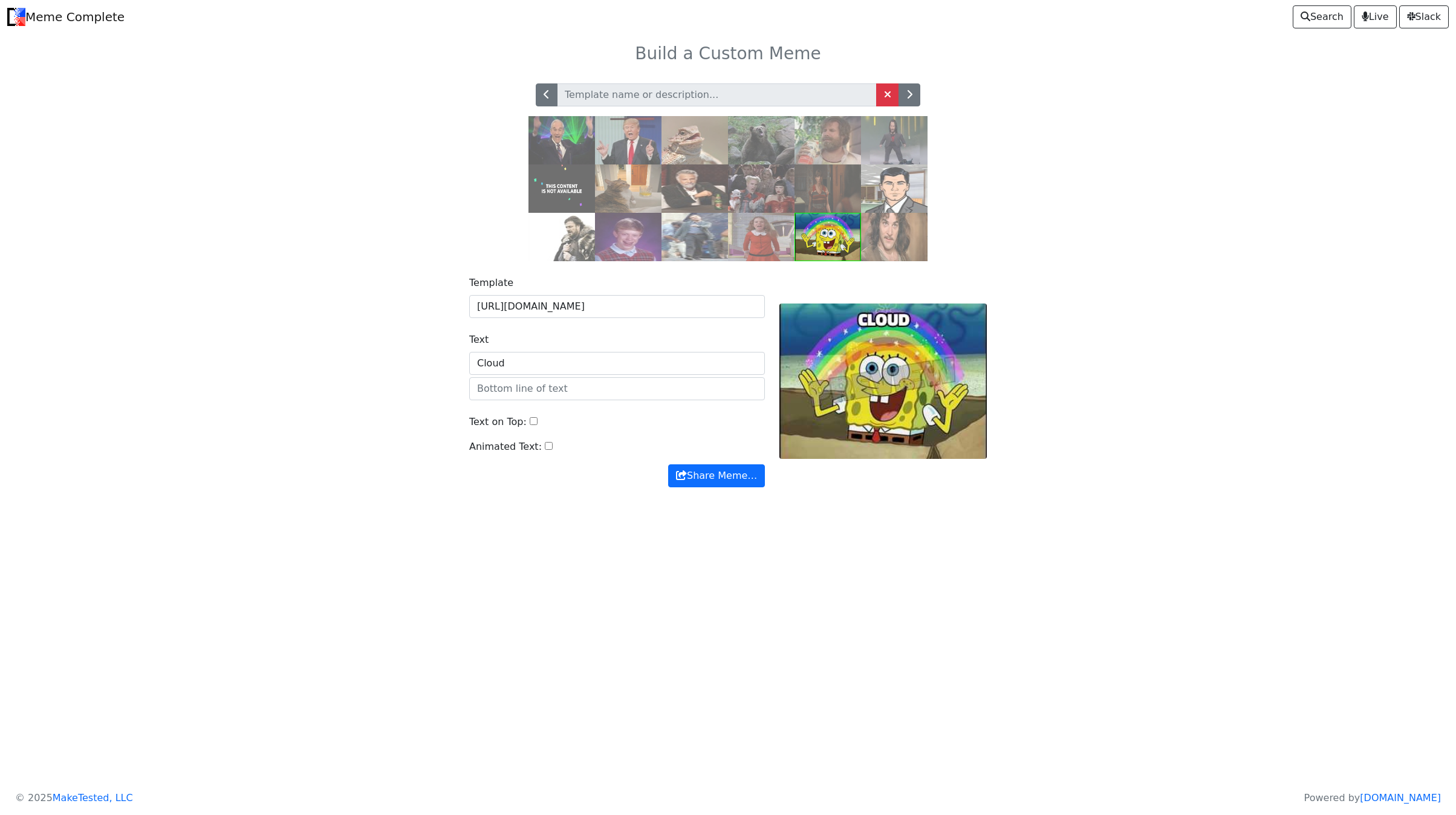
type input "Cloud"
